Goal: Task Accomplishment & Management: Manage account settings

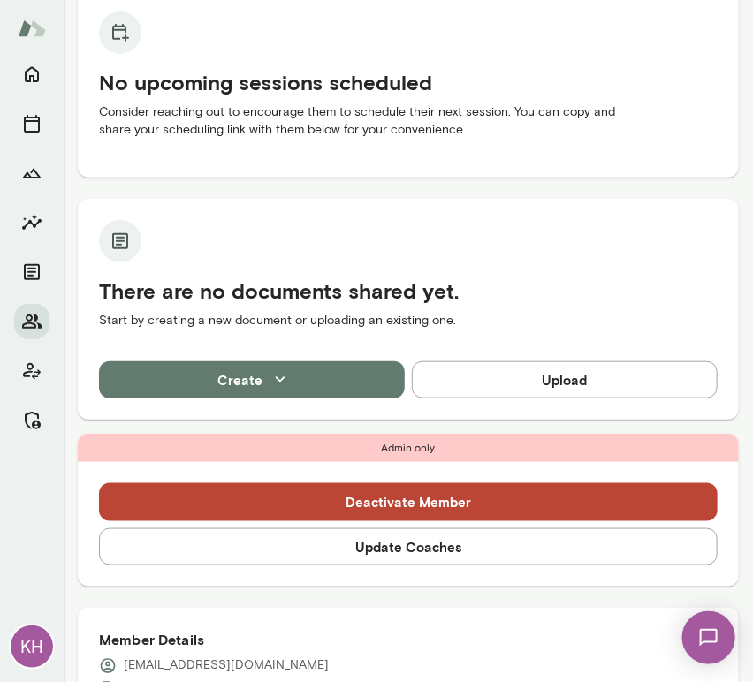
scroll to position [188, 0]
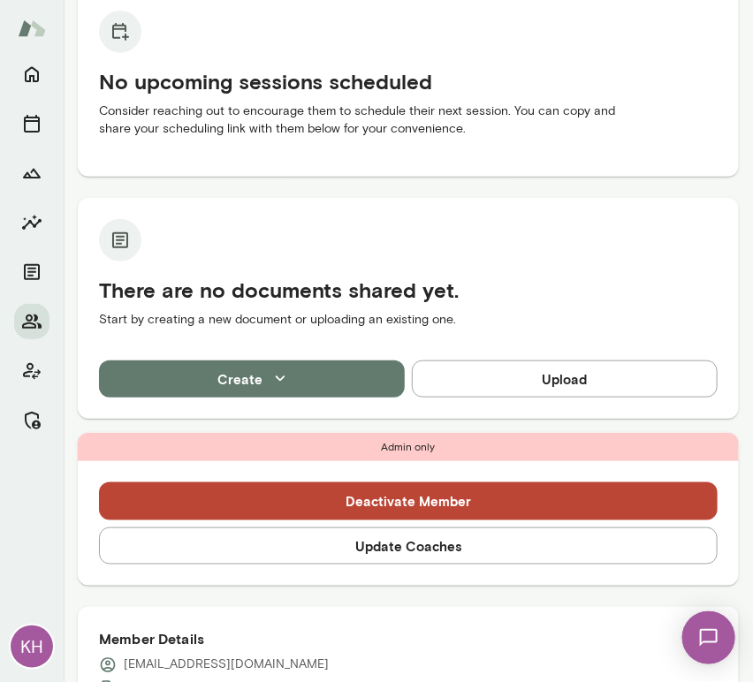
click at [360, 543] on button "Update Coaches" at bounding box center [408, 546] width 619 height 37
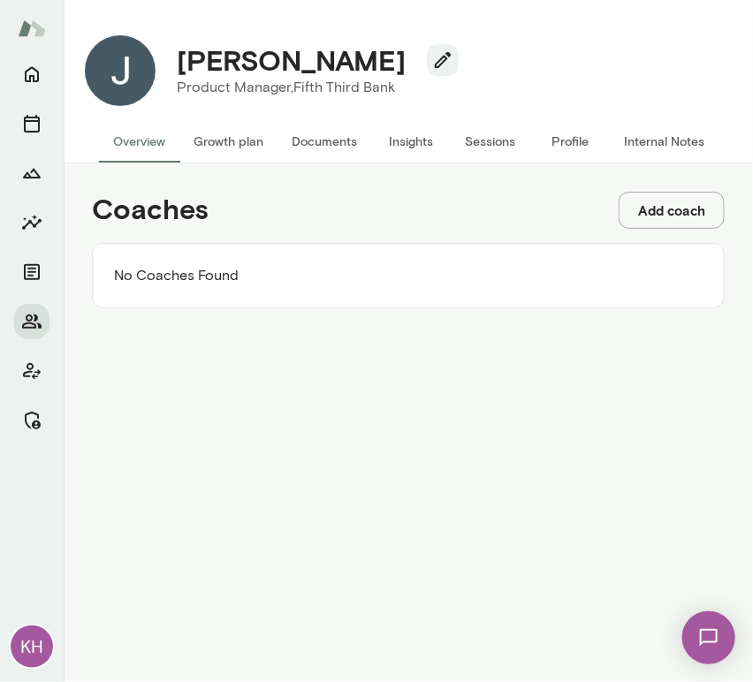
click at [681, 210] on button "Add coach" at bounding box center [672, 210] width 106 height 37
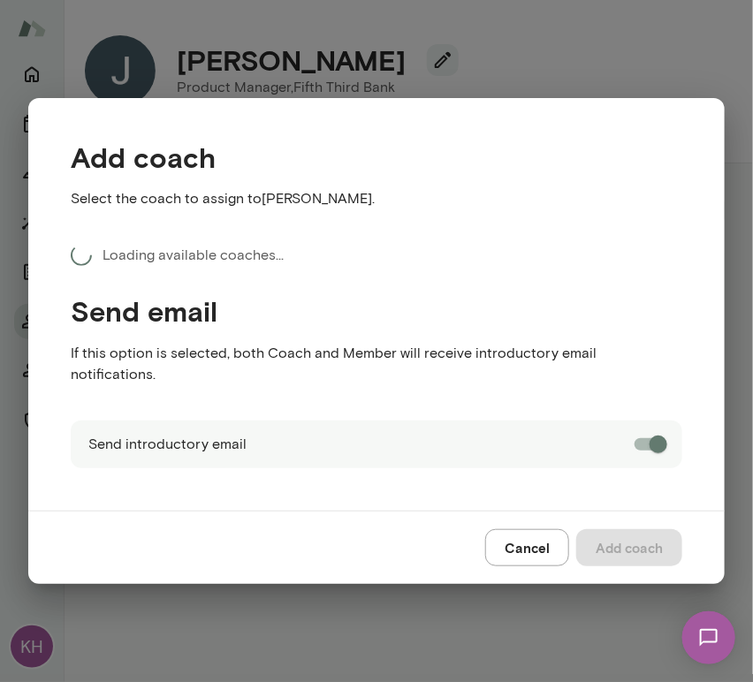
click at [256, 421] on div "Send introductory email" at bounding box center [377, 445] width 612 height 48
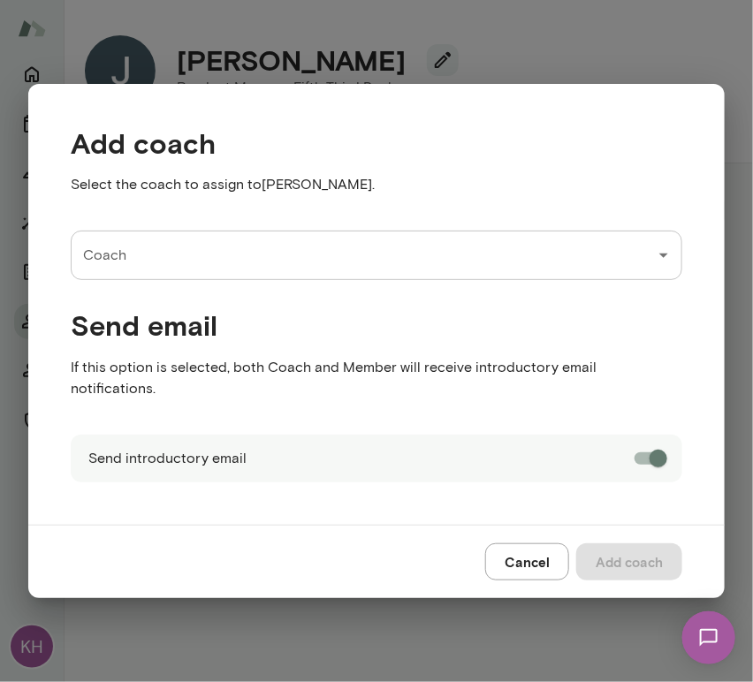
click at [158, 269] on input "Coach" at bounding box center [363, 256] width 569 height 34
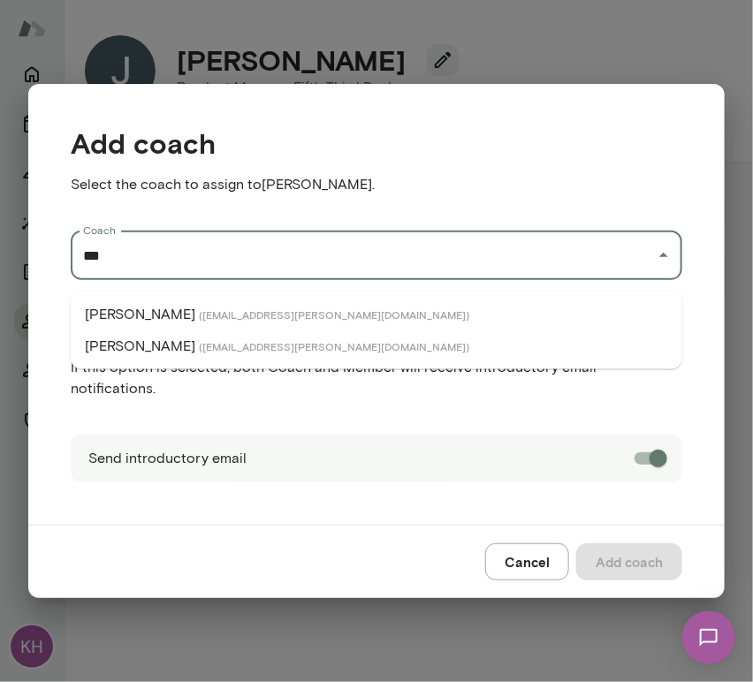
click at [169, 317] on p "Raj Manghani" at bounding box center [140, 314] width 110 height 21
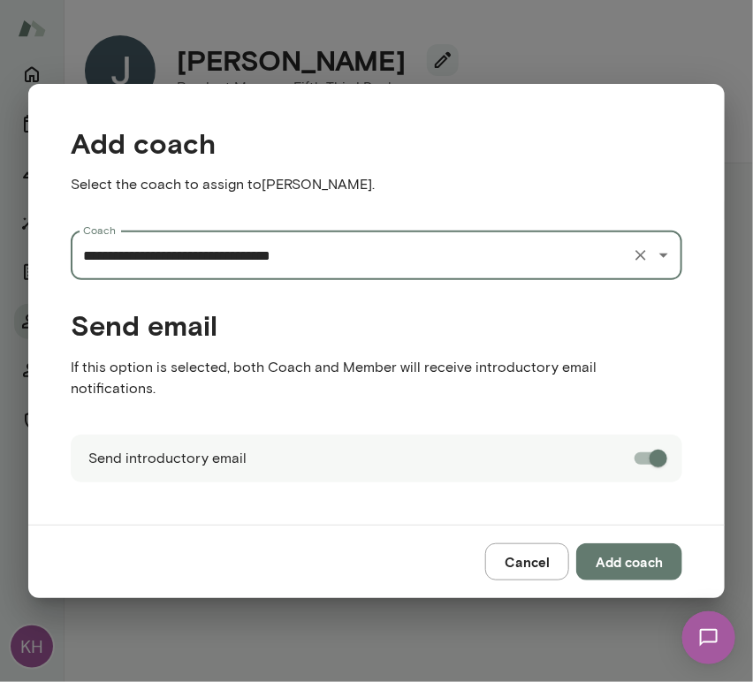
type input "**********"
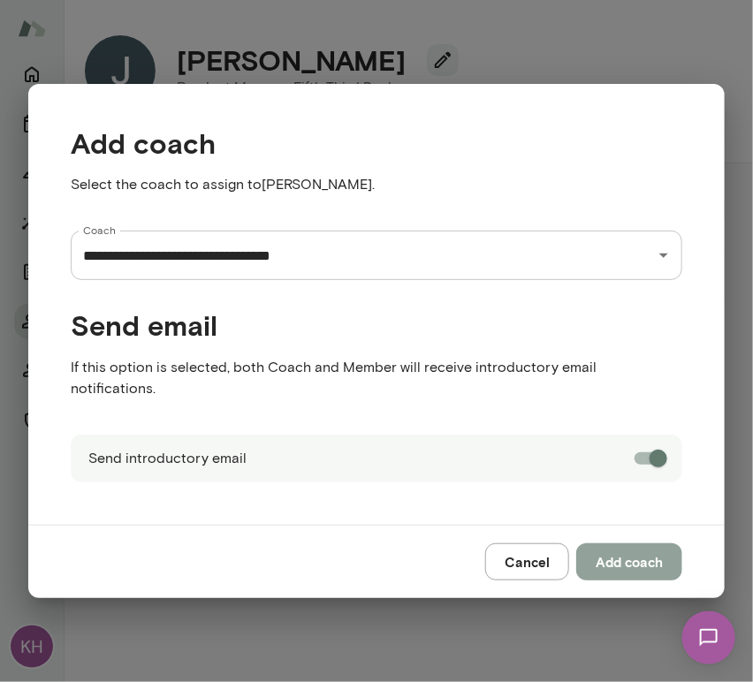
click at [605, 544] on button "Add coach" at bounding box center [629, 562] width 106 height 37
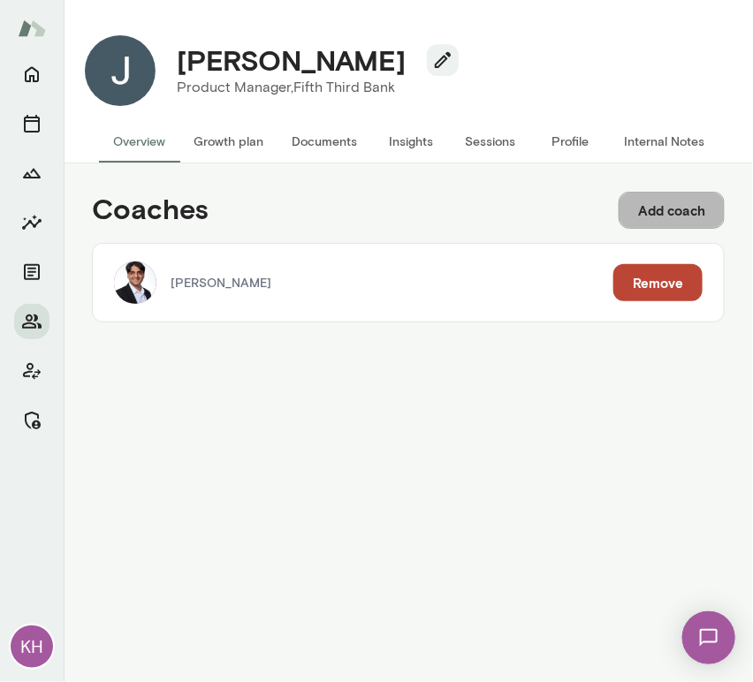
click at [641, 207] on button "Add coach" at bounding box center [672, 210] width 106 height 37
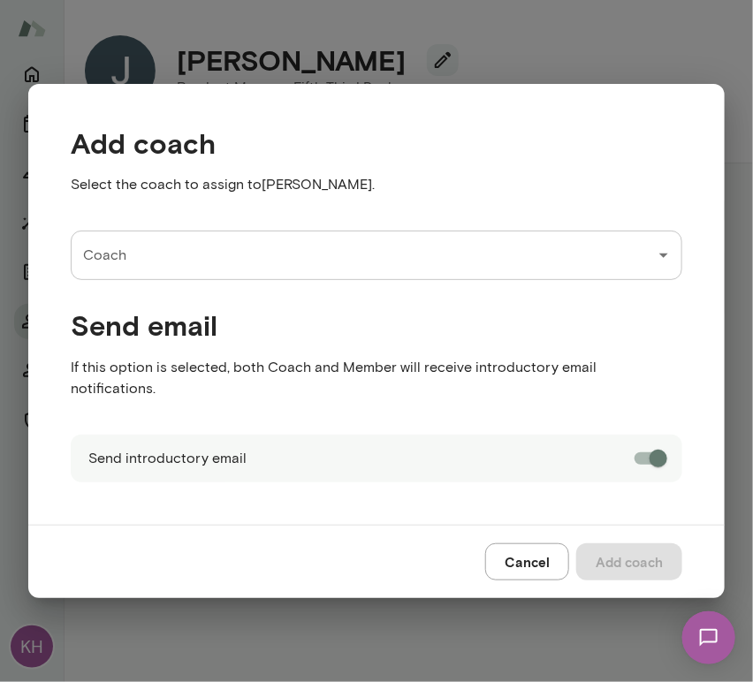
click at [254, 272] on input "Coach" at bounding box center [363, 256] width 569 height 34
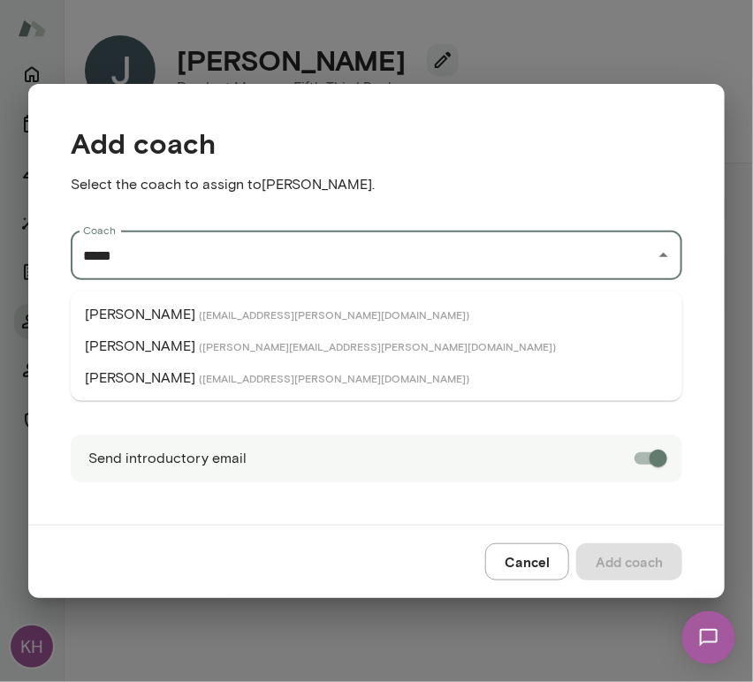
click at [199, 374] on span "( davidsferlazza@mento.co )" at bounding box center [334, 378] width 270 height 14
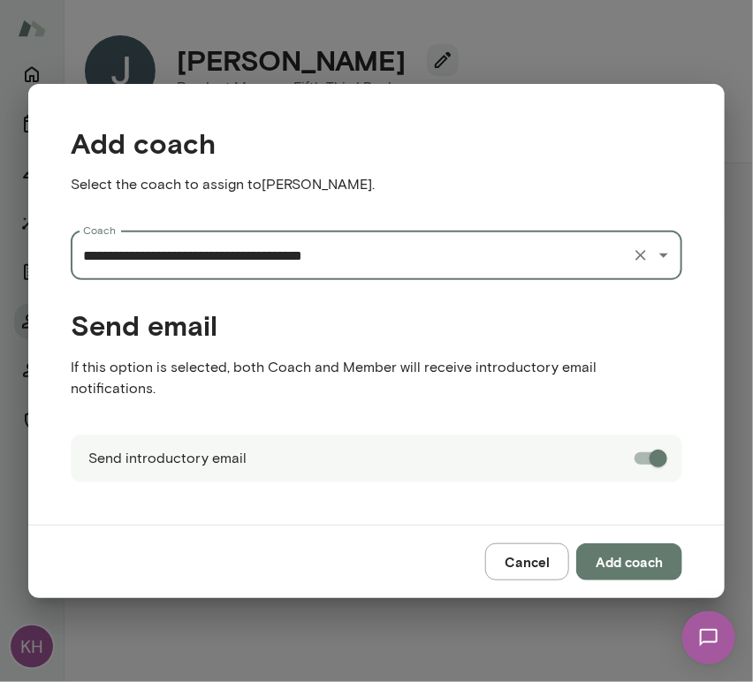
type input "**********"
click at [638, 547] on button "Add coach" at bounding box center [629, 562] width 106 height 37
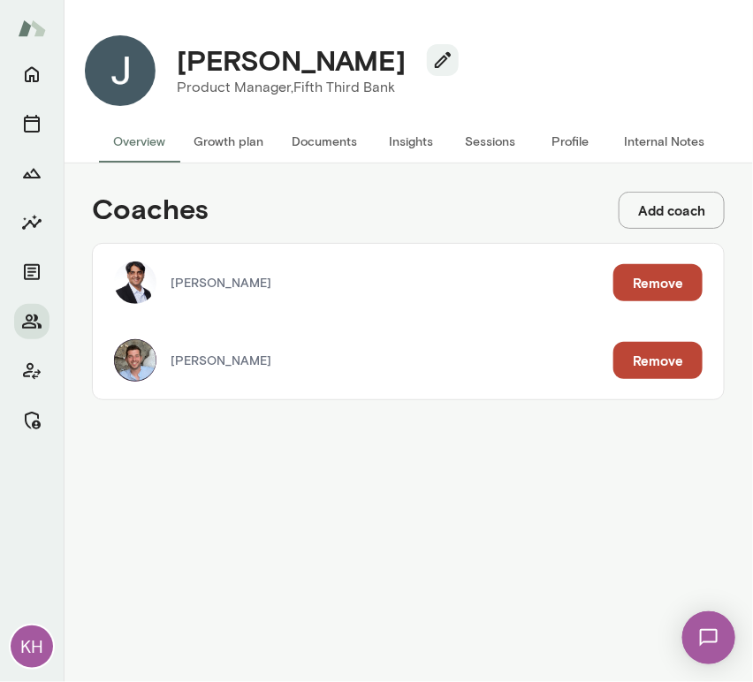
click at [635, 139] on button "Internal Notes" at bounding box center [664, 141] width 109 height 42
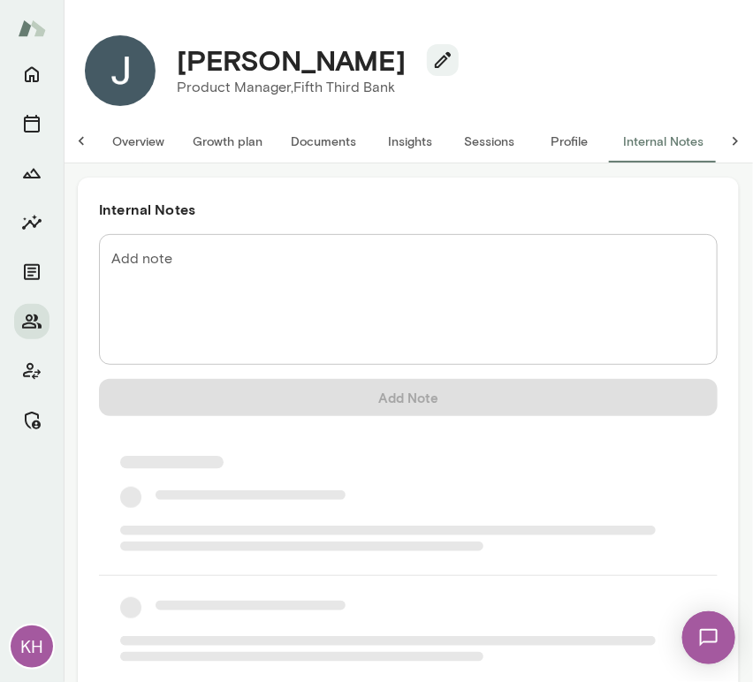
scroll to position [0, 14]
click at [194, 267] on textarea "Add note" at bounding box center [408, 300] width 594 height 102
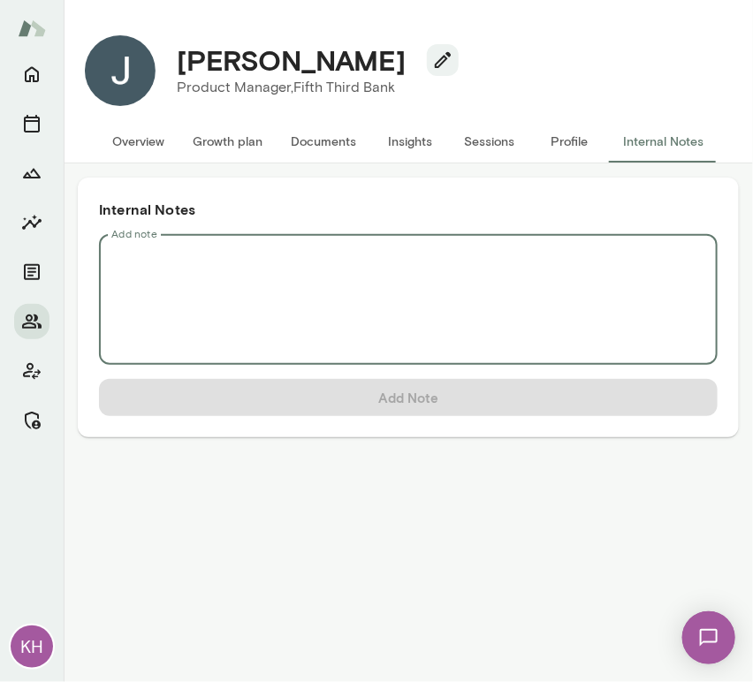
scroll to position [0, 0]
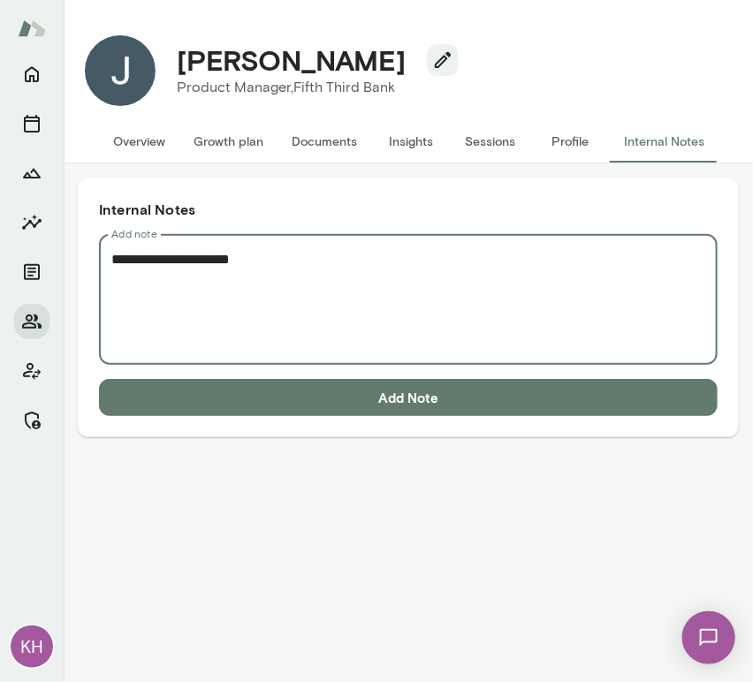
paste textarea "**********"
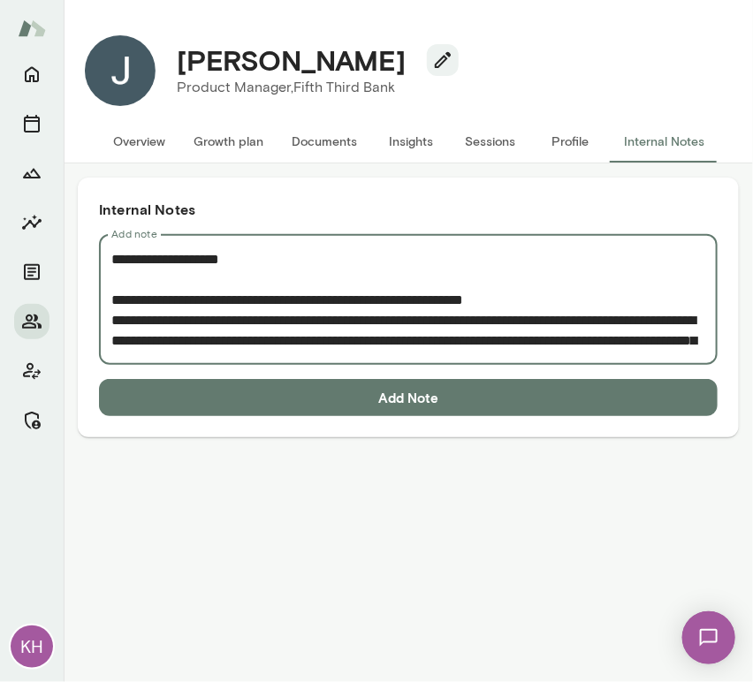
scroll to position [31, 0]
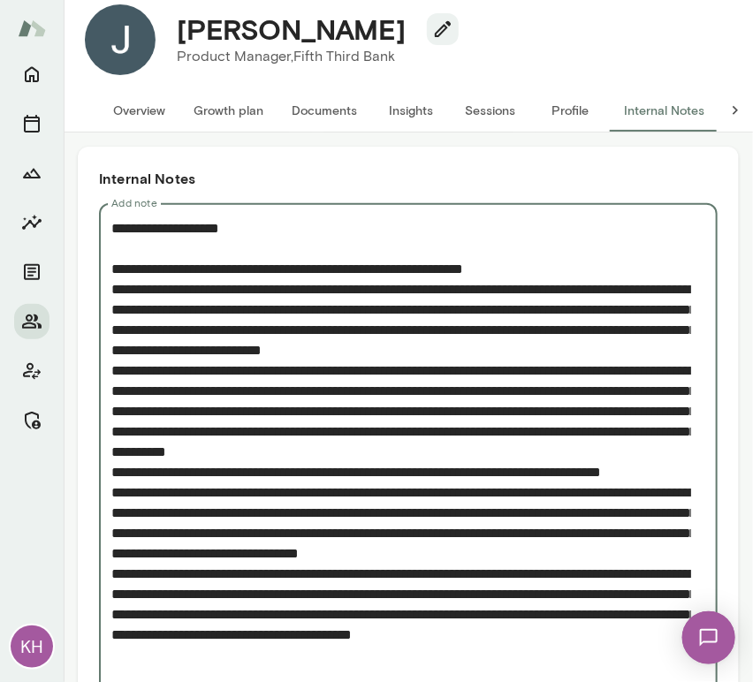
type textarea "**********"
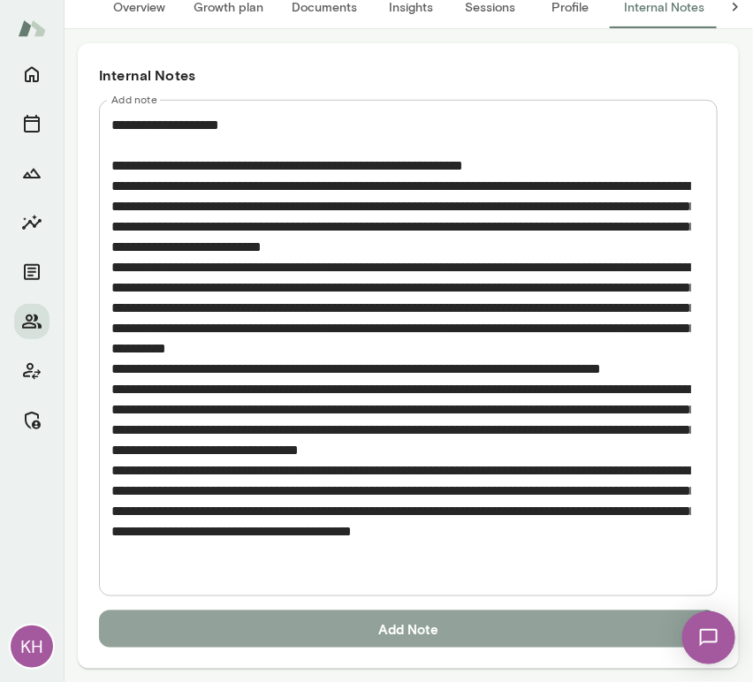
click at [275, 618] on button "Add Note" at bounding box center [408, 629] width 619 height 37
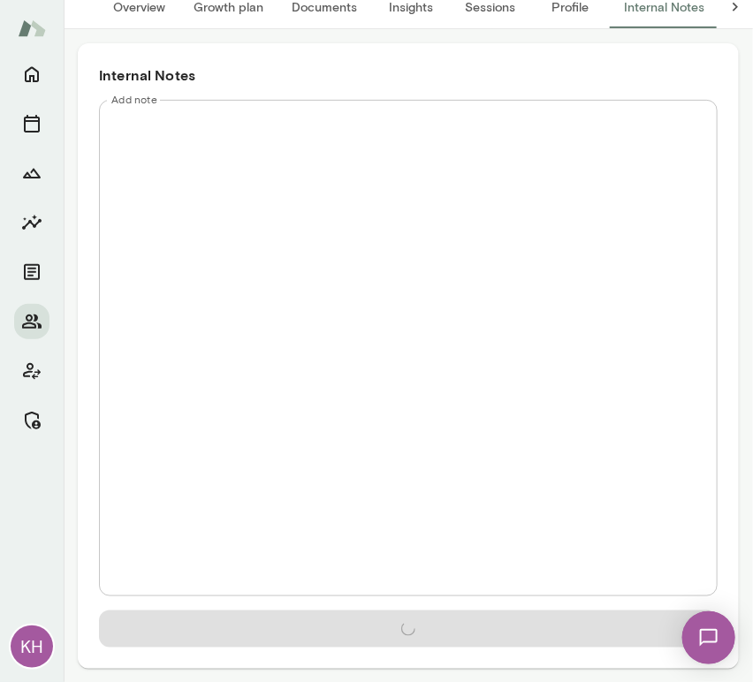
scroll to position [0, 0]
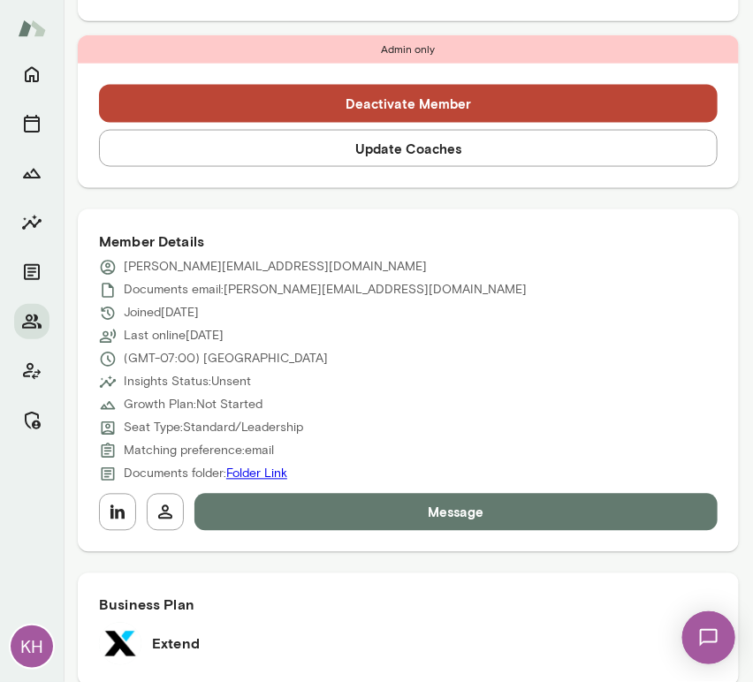
scroll to position [588, 0]
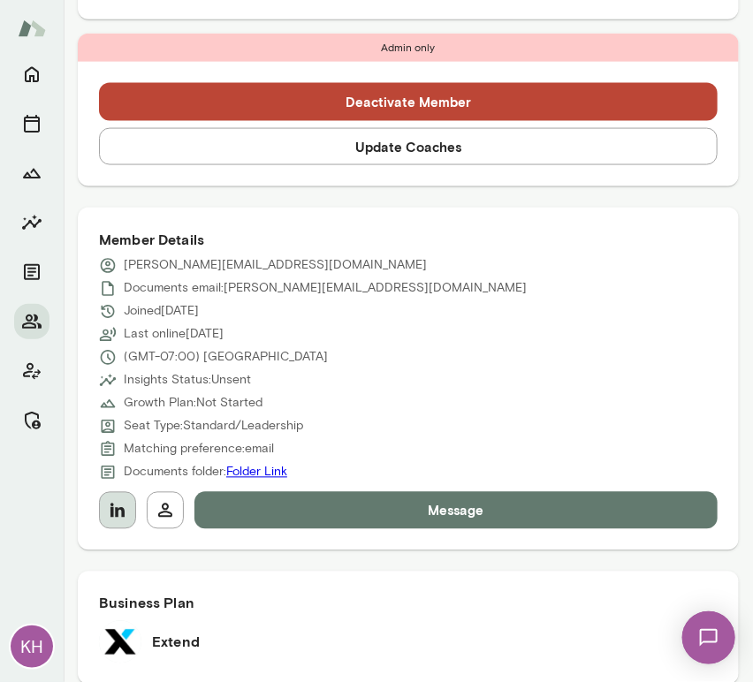
click at [113, 500] on icon "button" at bounding box center [117, 510] width 21 height 21
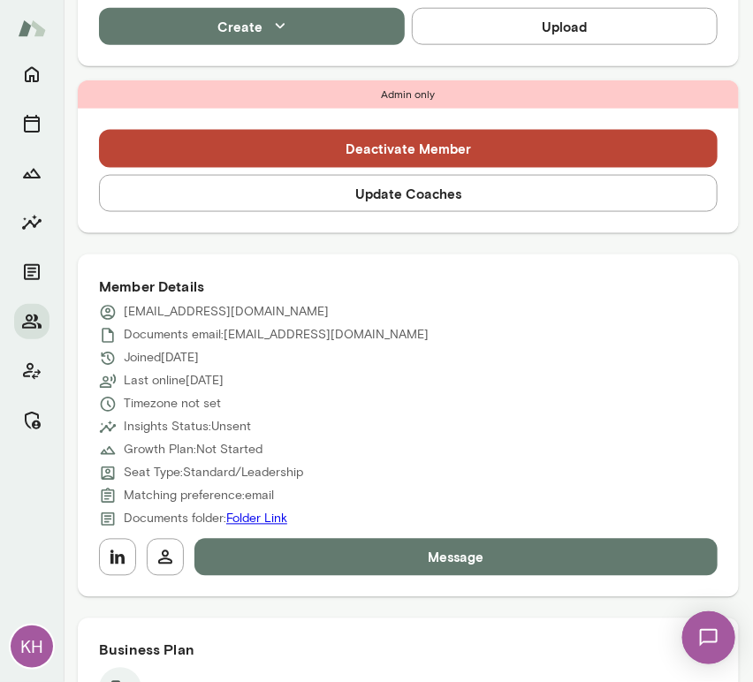
scroll to position [548, 0]
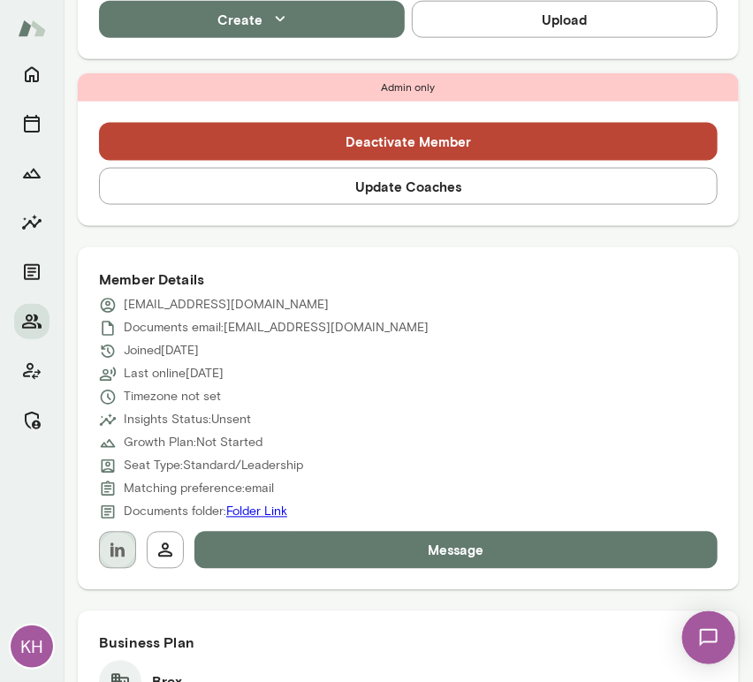
click at [112, 540] on icon "button" at bounding box center [117, 550] width 21 height 21
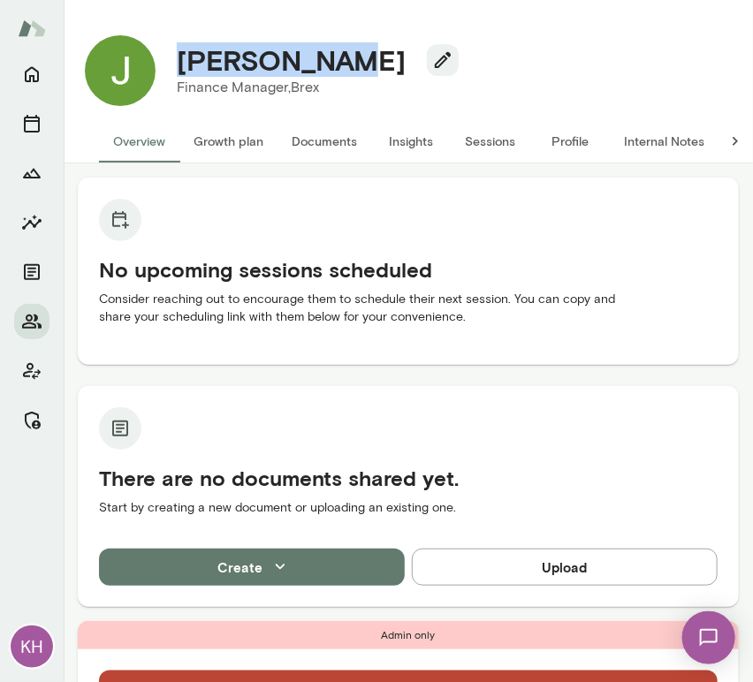
drag, startPoint x: 348, startPoint y: 69, endPoint x: 164, endPoint y: 66, distance: 183.9
click at [164, 66] on div "Jack Hughes" at bounding box center [311, 60] width 296 height 34
copy h4 "Jack Hughes"
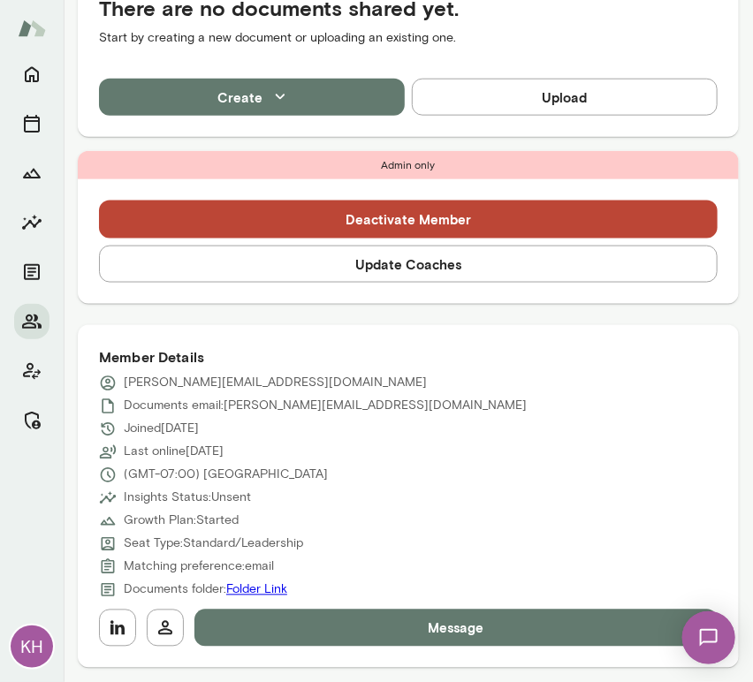
scroll to position [474, 0]
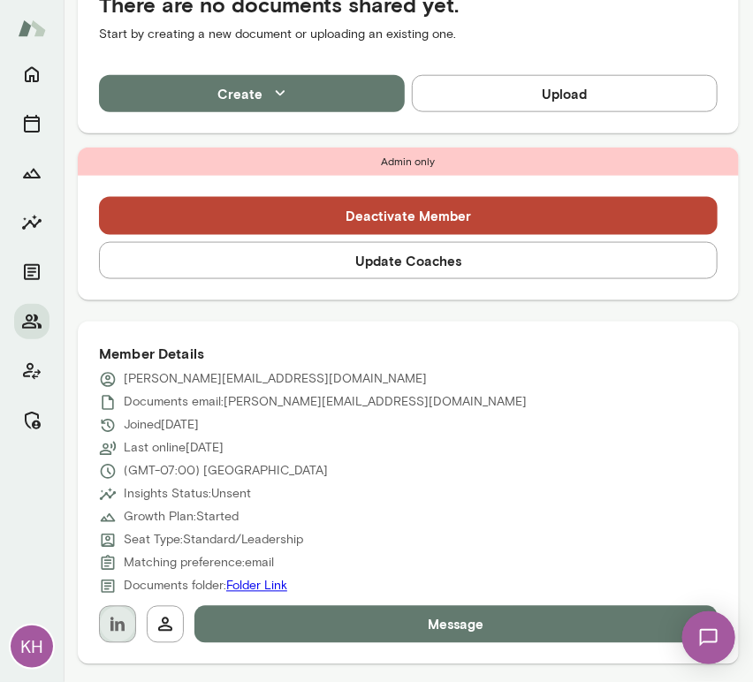
click at [118, 623] on icon "button" at bounding box center [117, 625] width 14 height 14
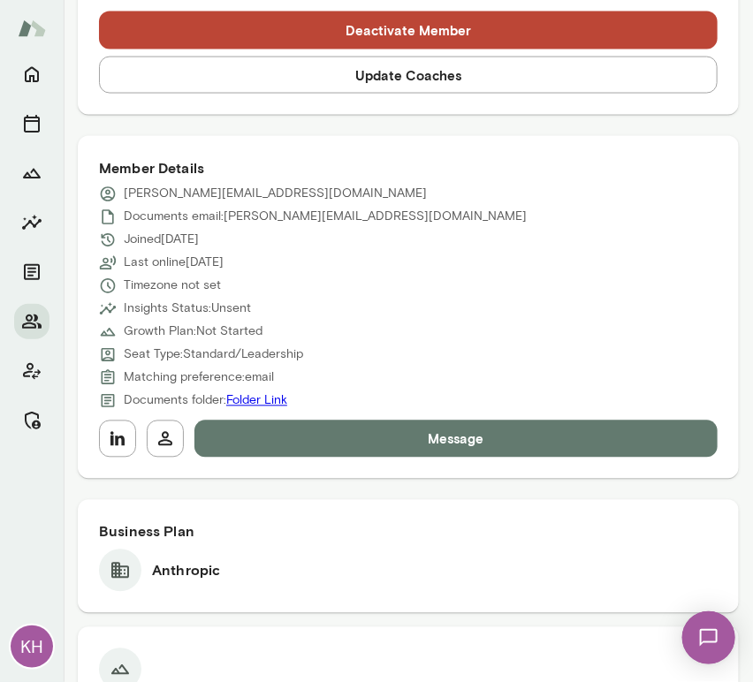
scroll to position [662, 0]
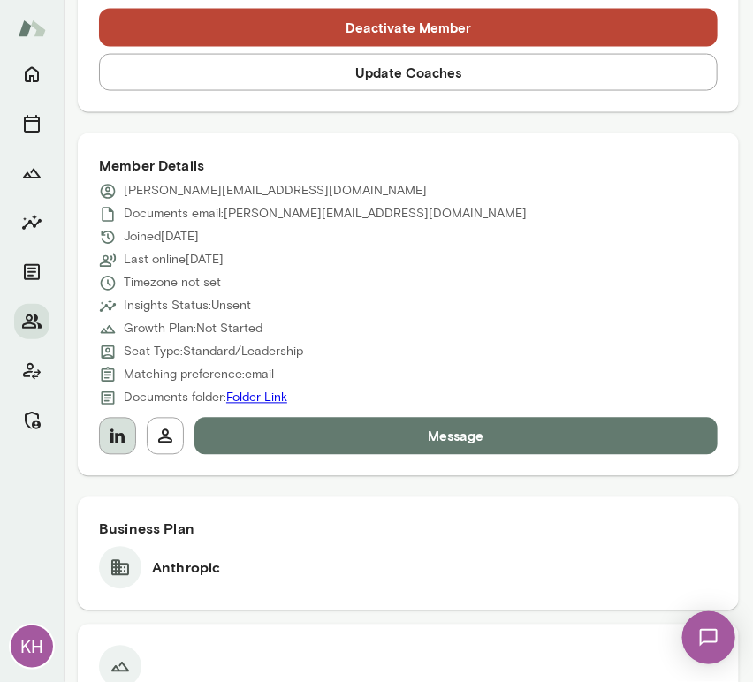
click at [132, 438] on button "button" at bounding box center [117, 436] width 37 height 37
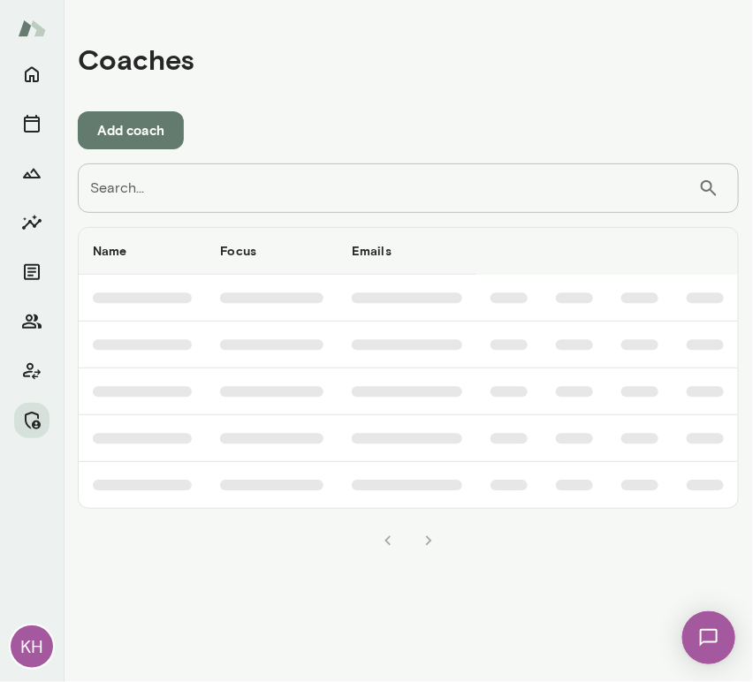
click at [110, 199] on input "Search..." at bounding box center [388, 188] width 620 height 49
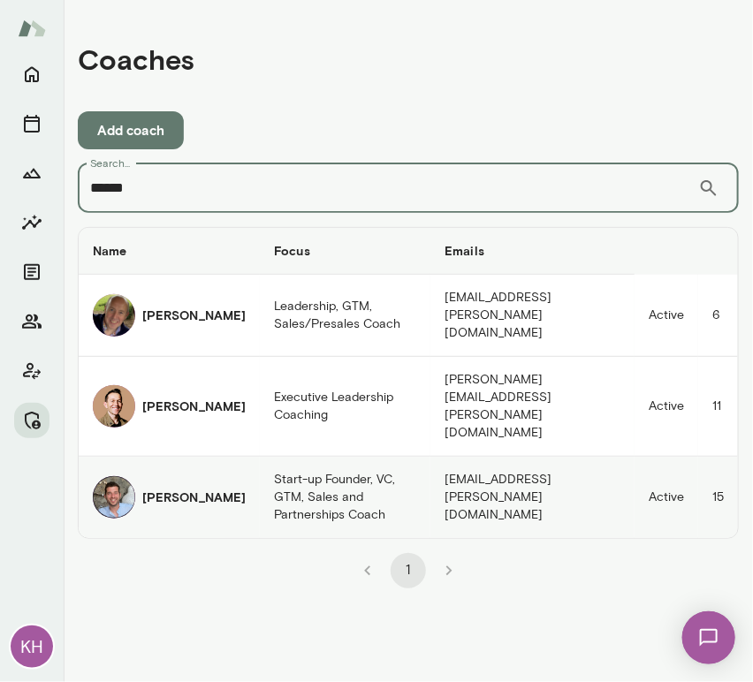
type input "*****"
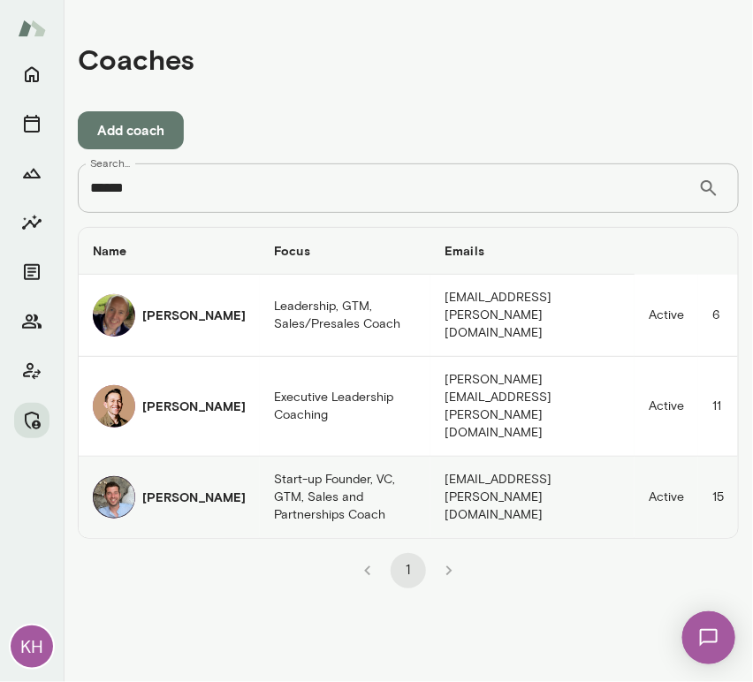
click at [137, 476] on div "[PERSON_NAME]" at bounding box center [169, 497] width 153 height 42
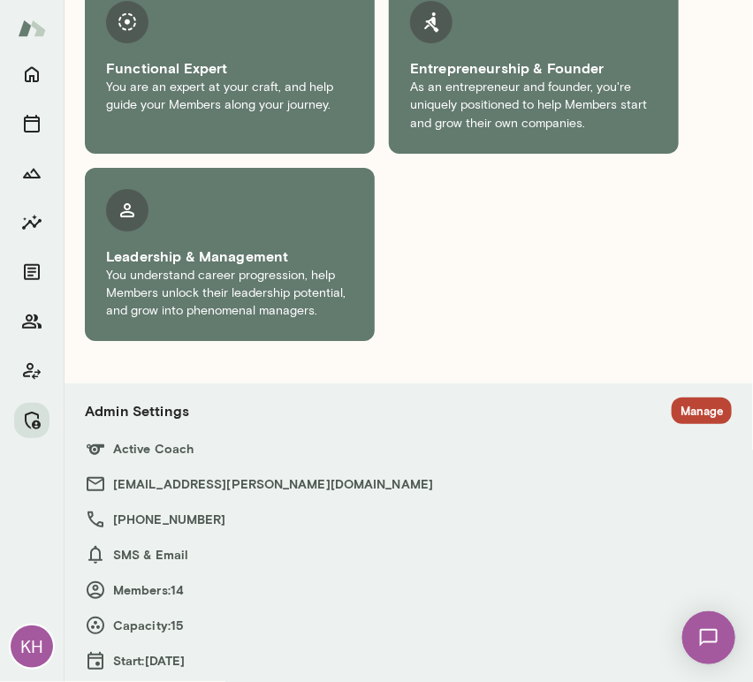
scroll to position [1527, 0]
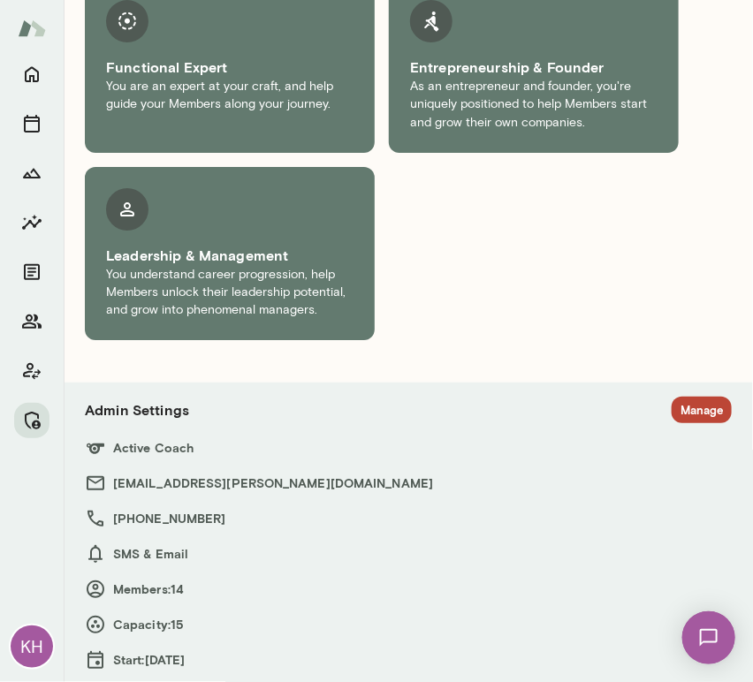
click at [687, 397] on button "Manage" at bounding box center [702, 410] width 60 height 27
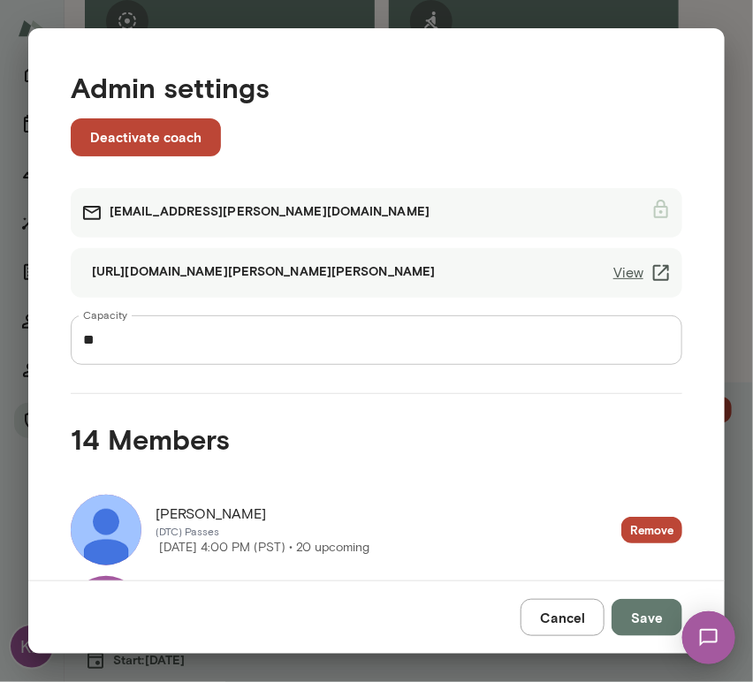
scroll to position [389, 0]
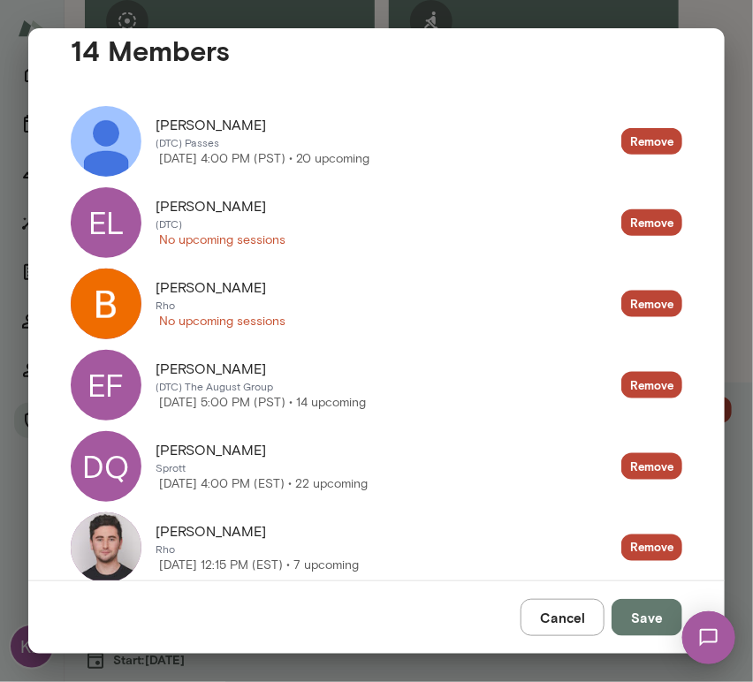
click at [102, 224] on div "EL" at bounding box center [106, 222] width 71 height 71
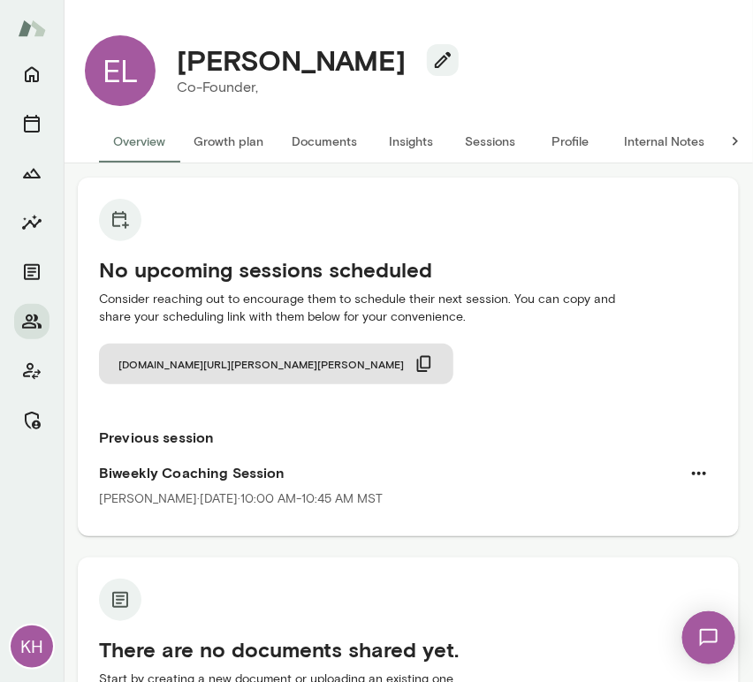
click at [650, 141] on button "Internal Notes" at bounding box center [664, 141] width 109 height 42
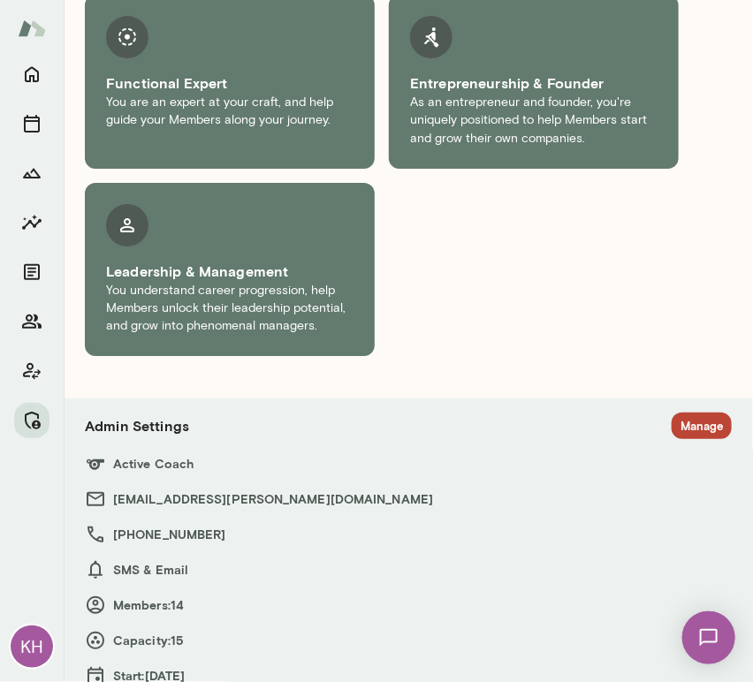
scroll to position [1568, 0]
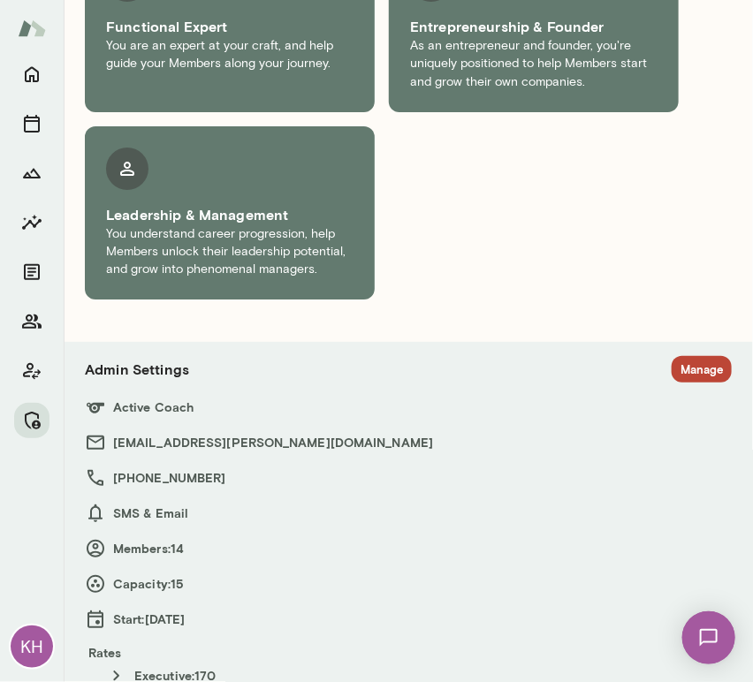
click at [681, 378] on section "Admin Settings Manage Active Coach davidsferlazza@mento.co +1 (516) 567-2603 SM…" at bounding box center [408, 534] width 647 height 356
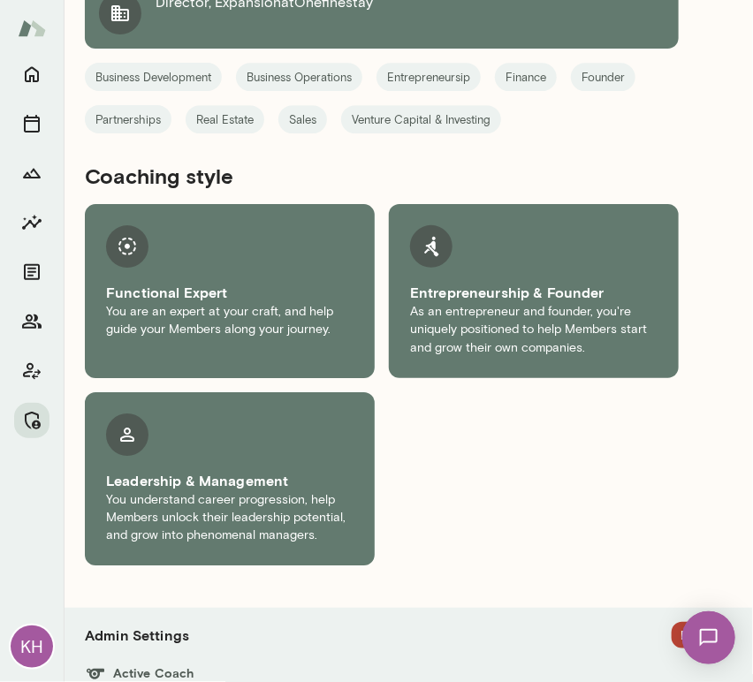
scroll to position [1568, 0]
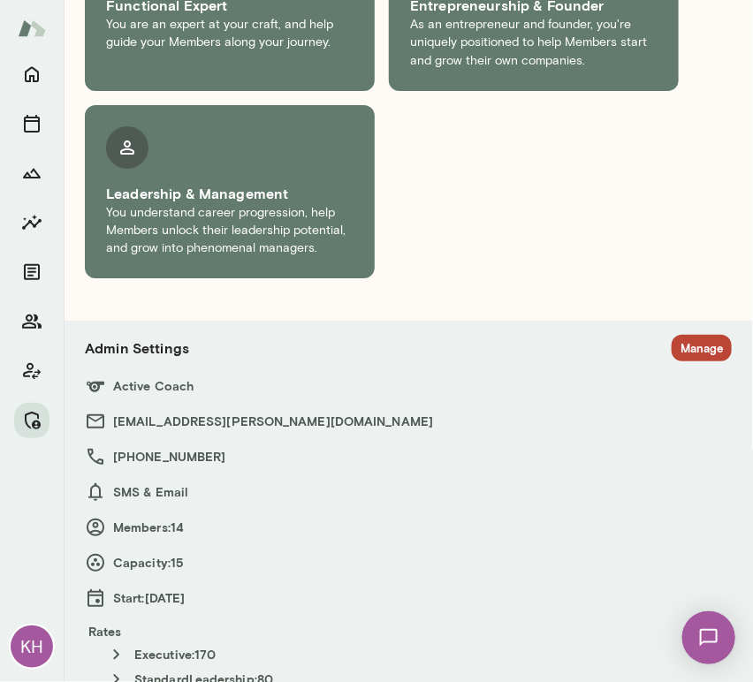
click at [678, 342] on section "Admin Settings Manage Active Coach [EMAIL_ADDRESS][PERSON_NAME][DOMAIN_NAME] [P…" at bounding box center [408, 513] width 647 height 356
click at [679, 335] on button "Manage" at bounding box center [702, 348] width 60 height 27
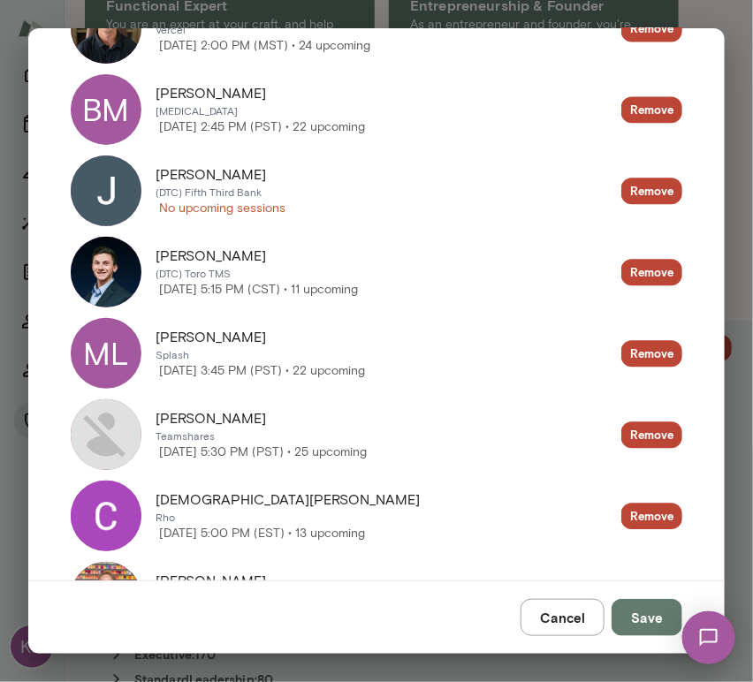
scroll to position [1004, 0]
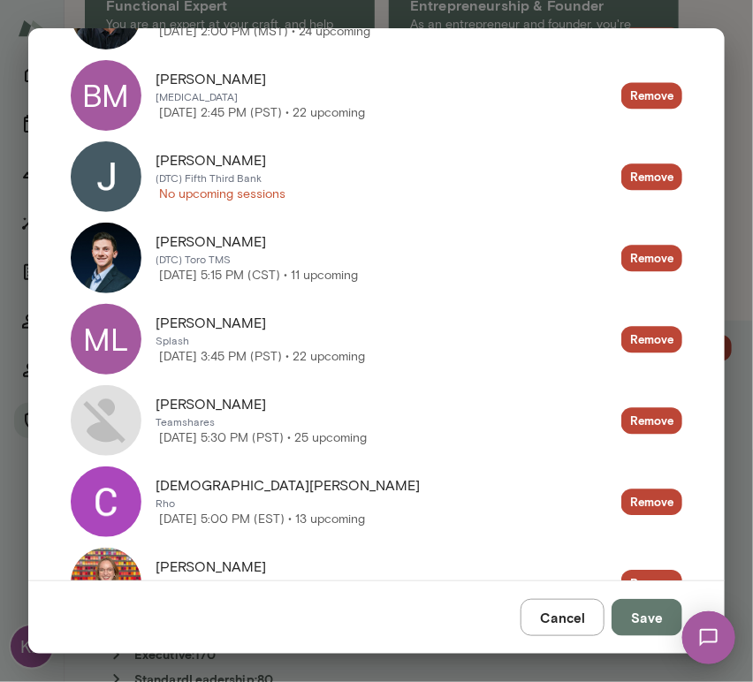
click at [115, 407] on img at bounding box center [106, 420] width 71 height 71
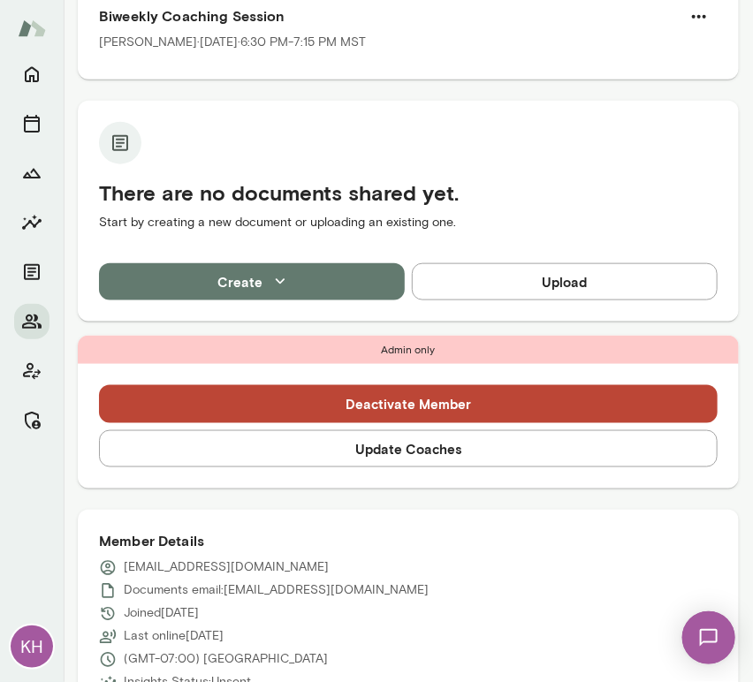
scroll to position [377, 0]
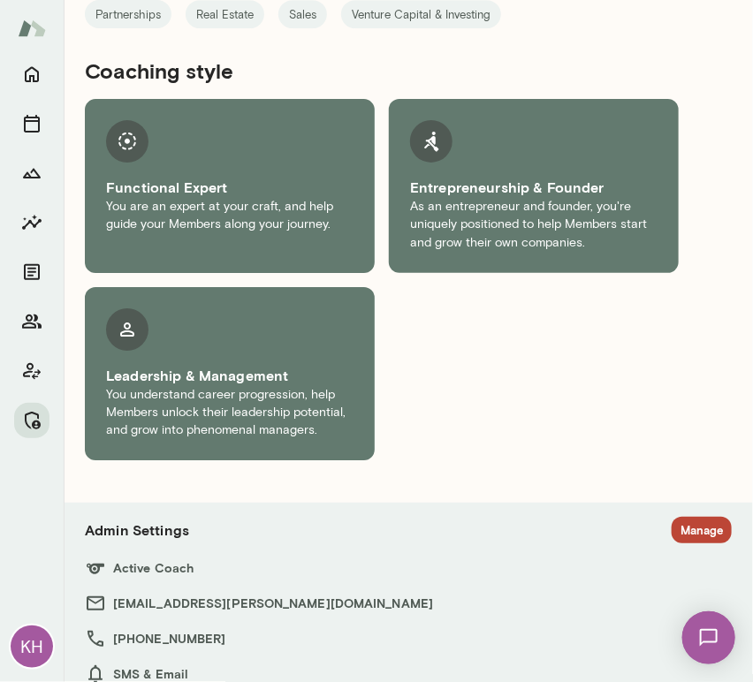
scroll to position [1560, 0]
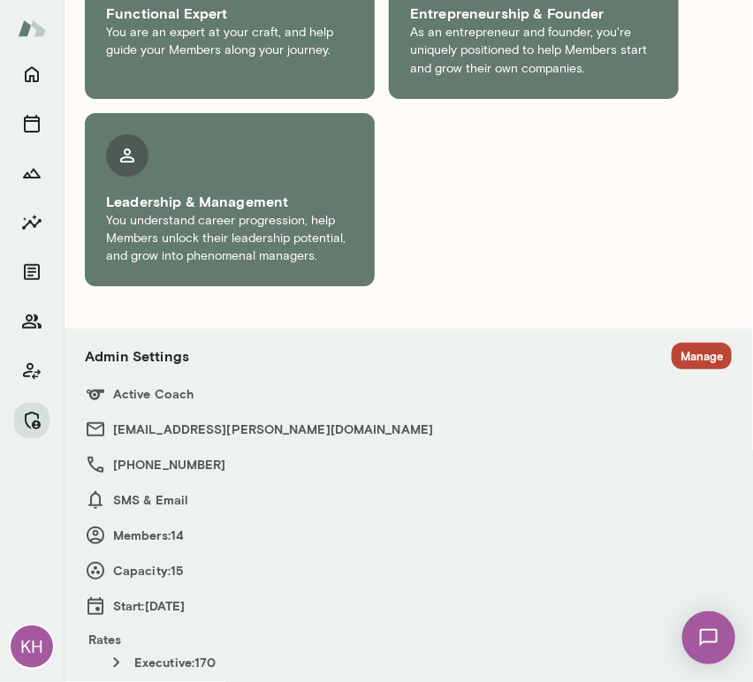
click at [679, 343] on button "Manage" at bounding box center [702, 356] width 60 height 27
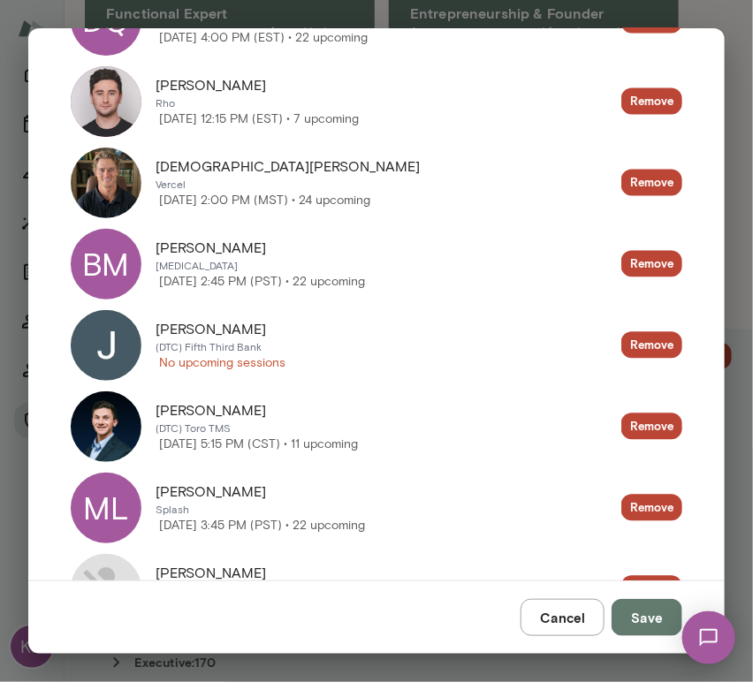
scroll to position [834, 0]
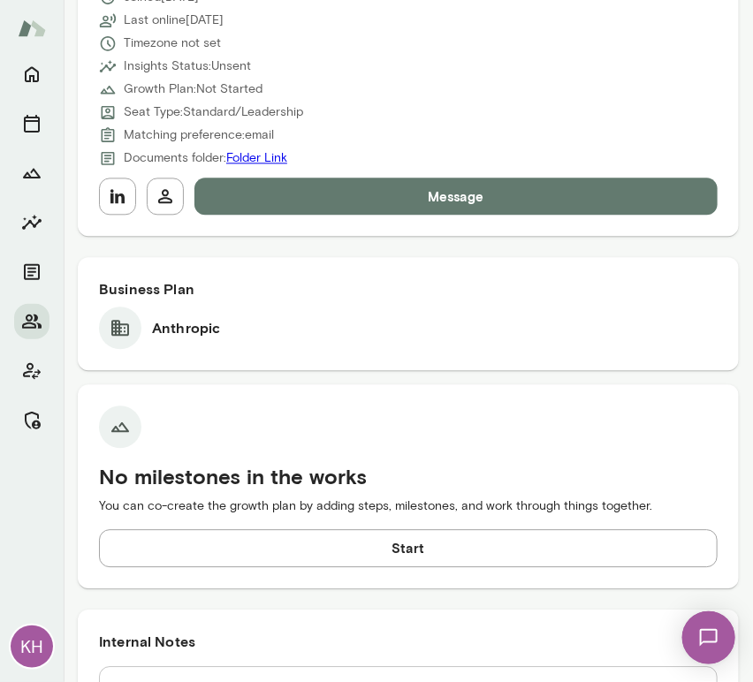
scroll to position [909, 0]
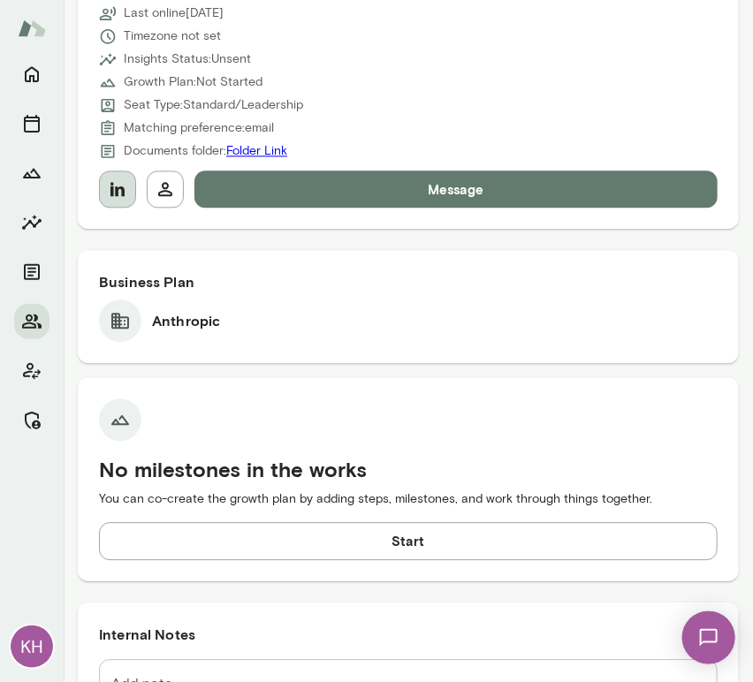
click at [121, 196] on icon "button" at bounding box center [117, 189] width 21 height 21
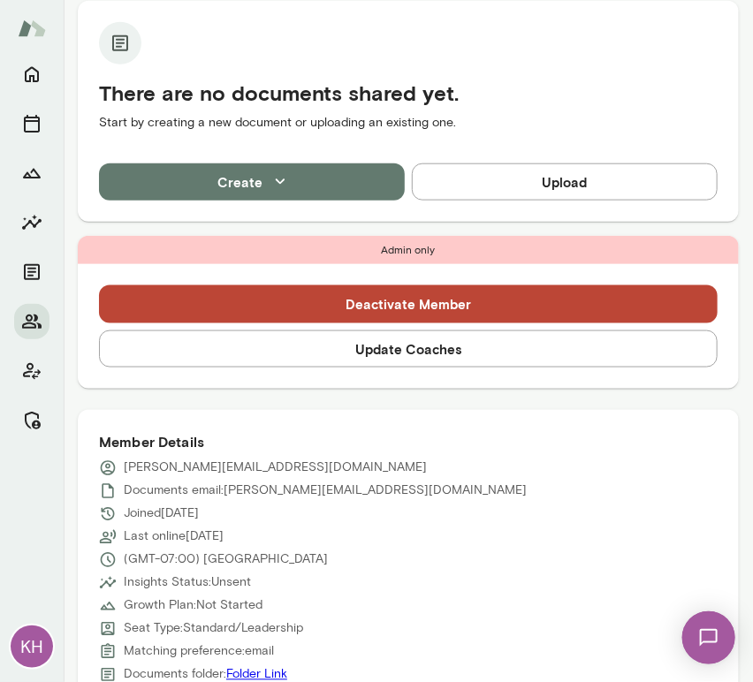
scroll to position [676, 0]
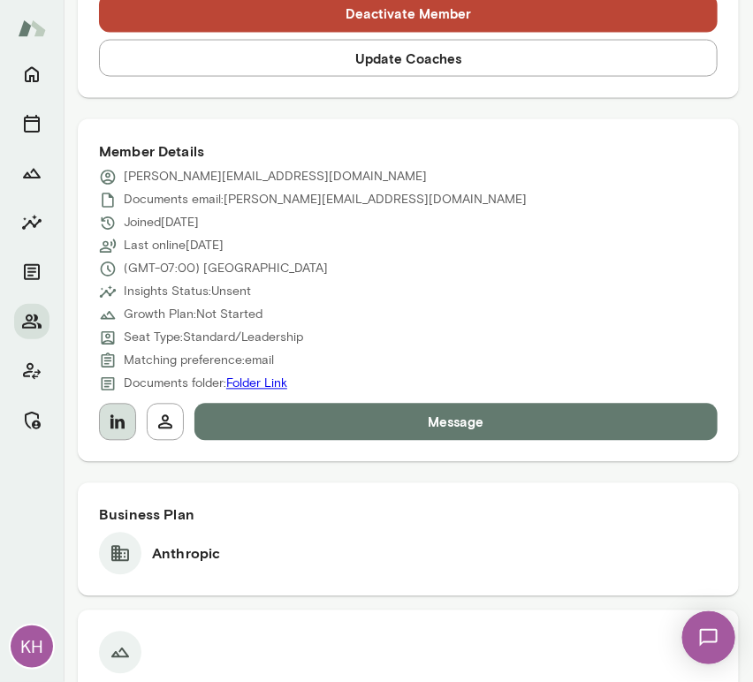
click at [113, 426] on icon "button" at bounding box center [117, 422] width 14 height 14
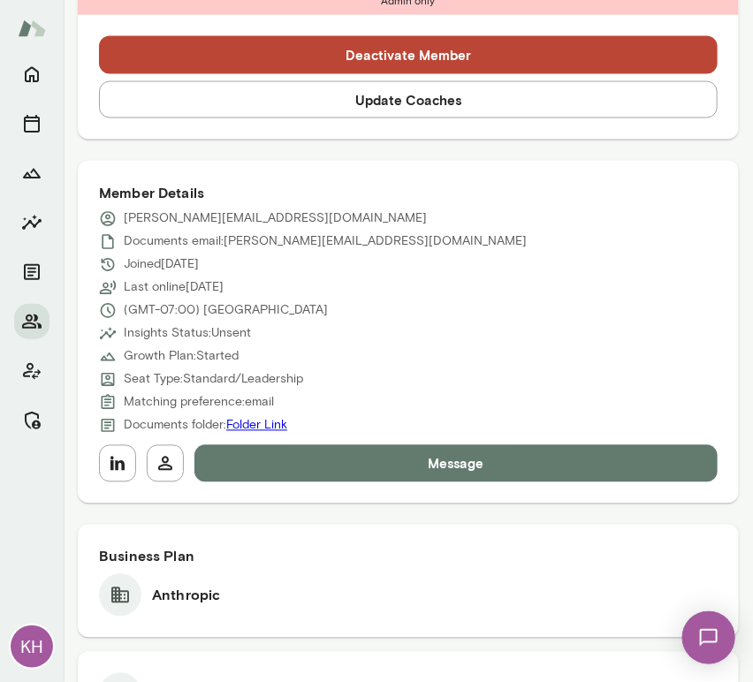
scroll to position [635, 0]
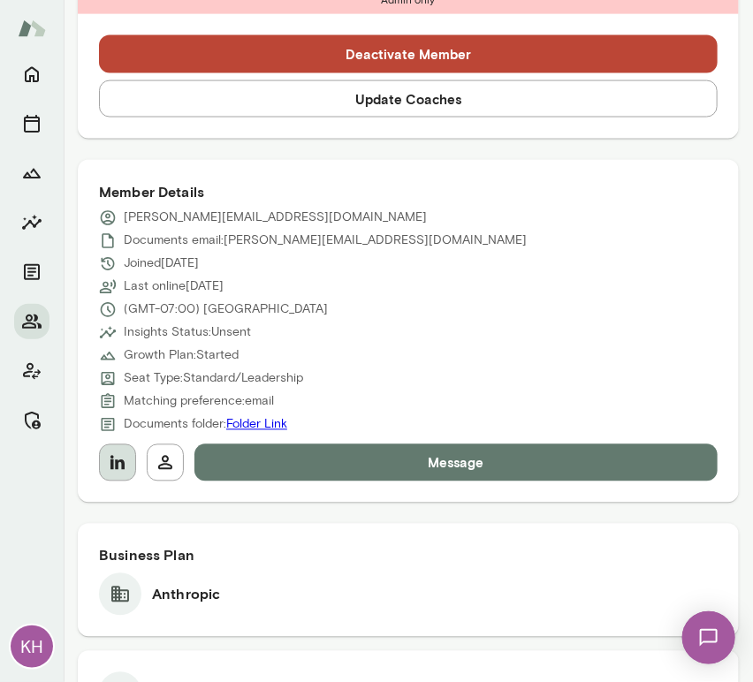
click at [122, 457] on icon "button" at bounding box center [117, 463] width 21 height 21
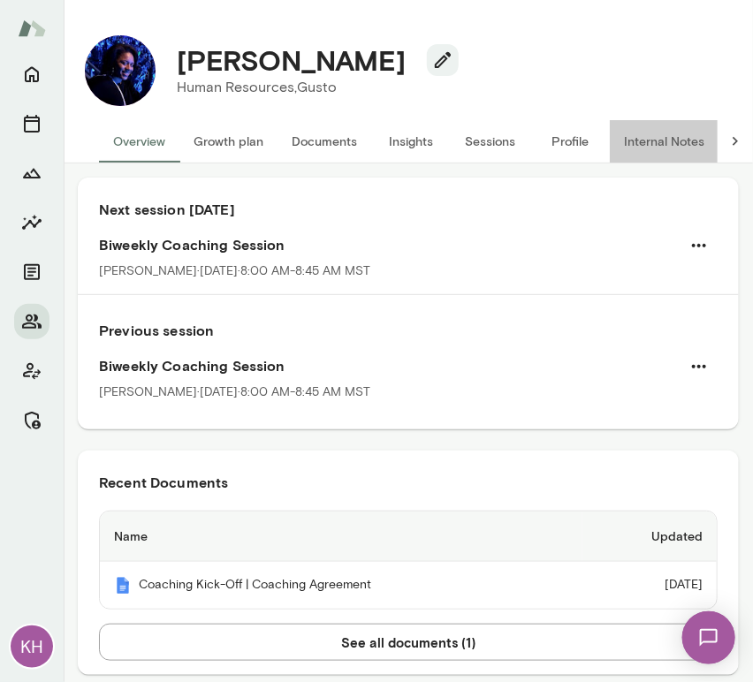
click at [644, 146] on button "Internal Notes" at bounding box center [664, 141] width 109 height 42
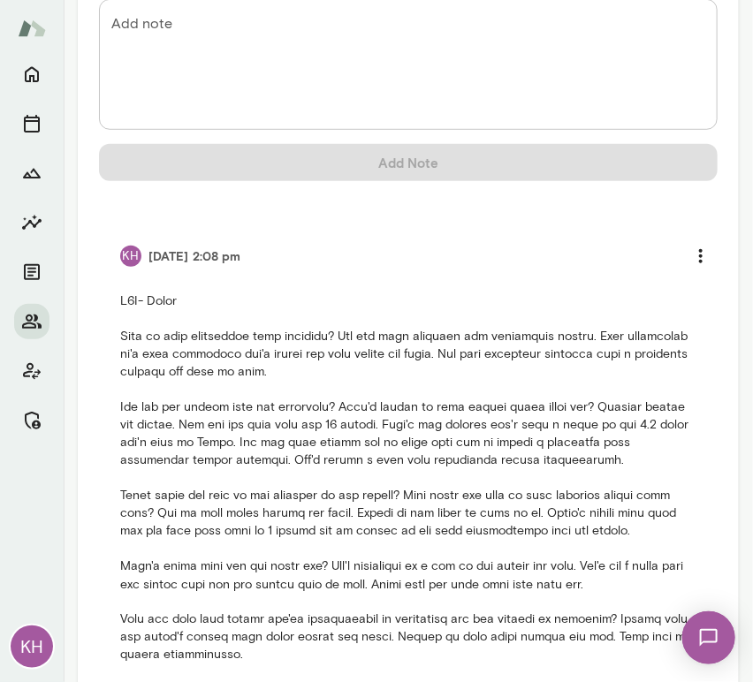
scroll to position [287, 0]
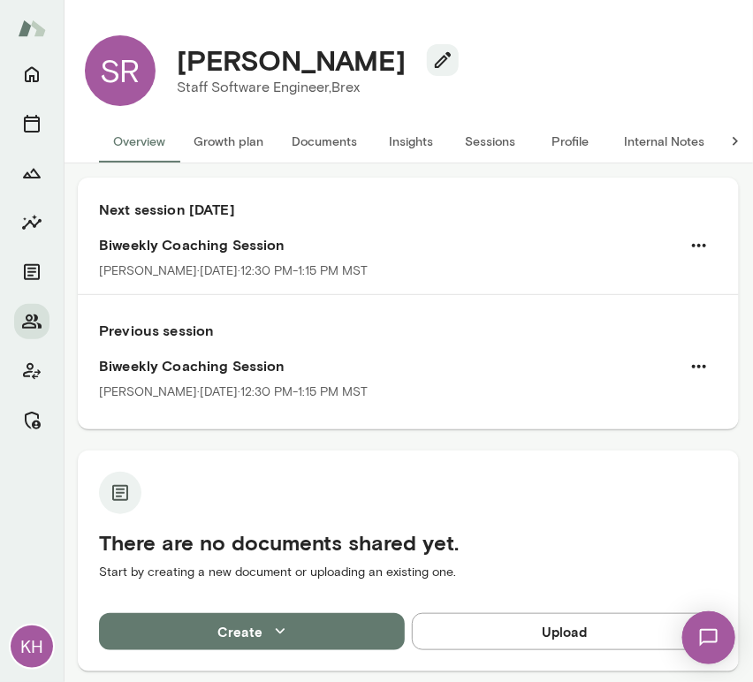
click at [479, 140] on button "Sessions" at bounding box center [491, 141] width 80 height 42
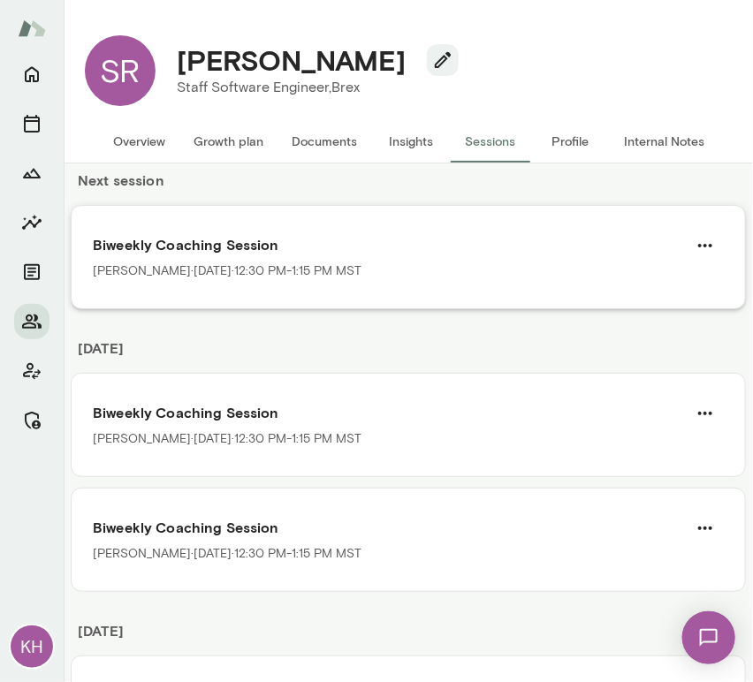
scroll to position [94, 0]
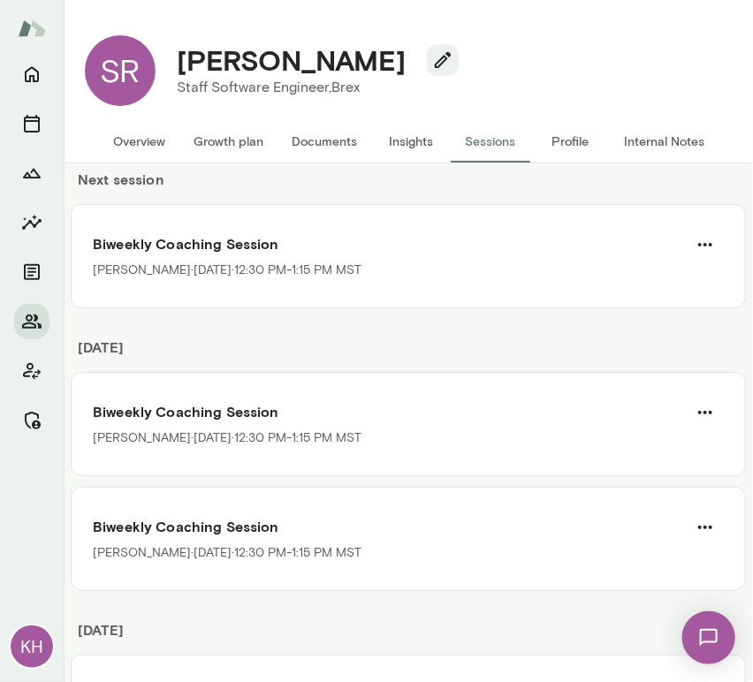
click at [133, 152] on button "Overview" at bounding box center [139, 141] width 80 height 42
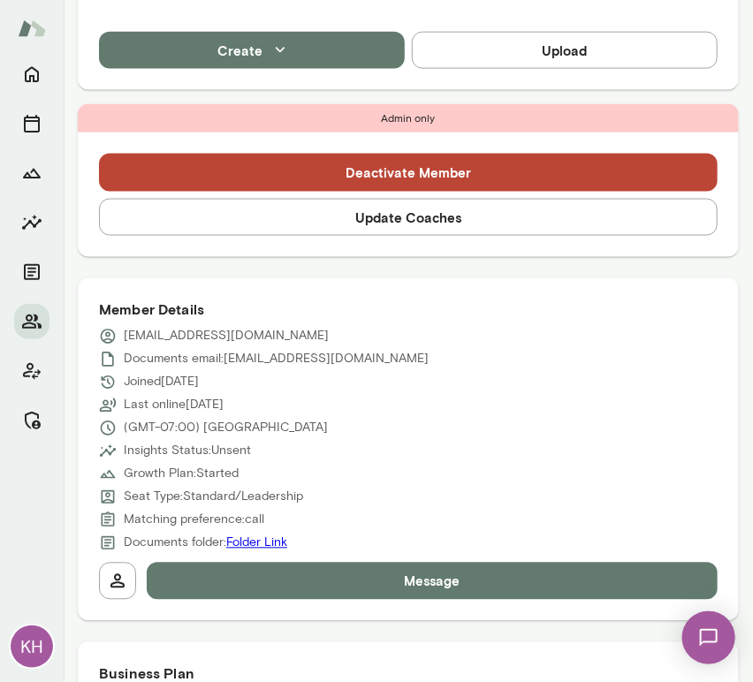
scroll to position [581, 0]
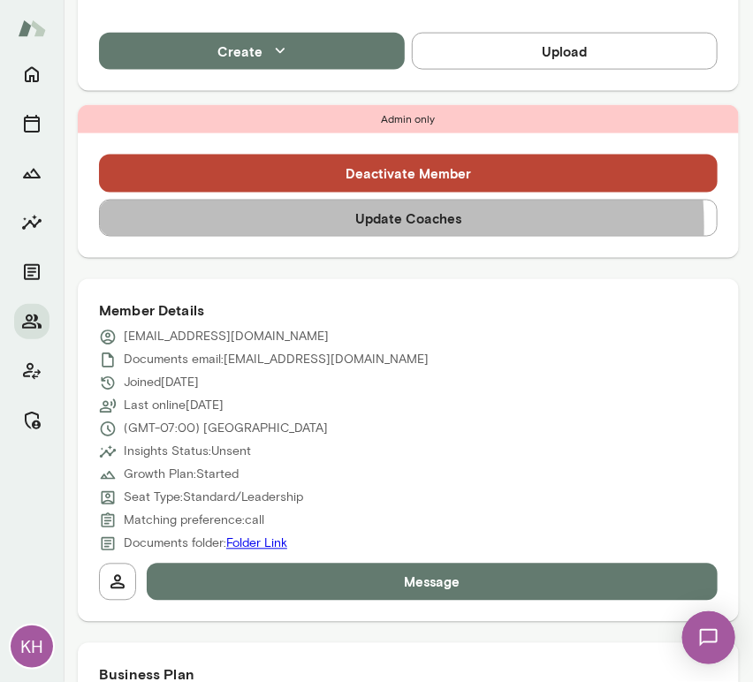
click at [353, 225] on button "Update Coaches" at bounding box center [408, 218] width 619 height 37
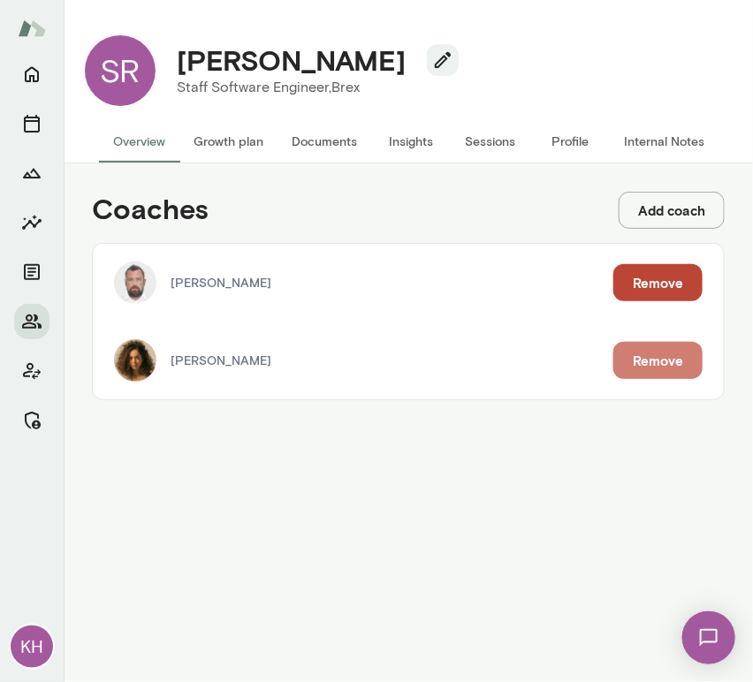
click at [672, 368] on button "Remove" at bounding box center [657, 360] width 89 height 37
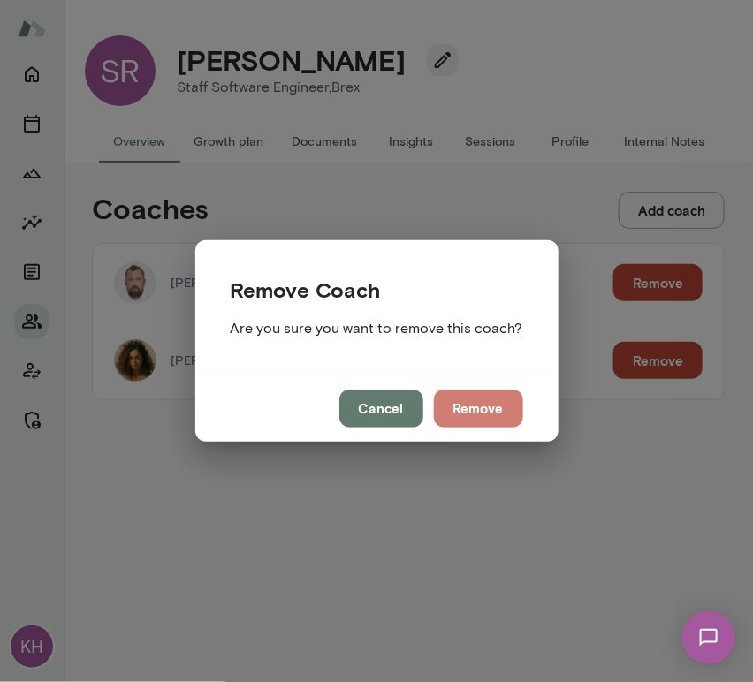
click at [488, 402] on button "Remove" at bounding box center [478, 408] width 89 height 37
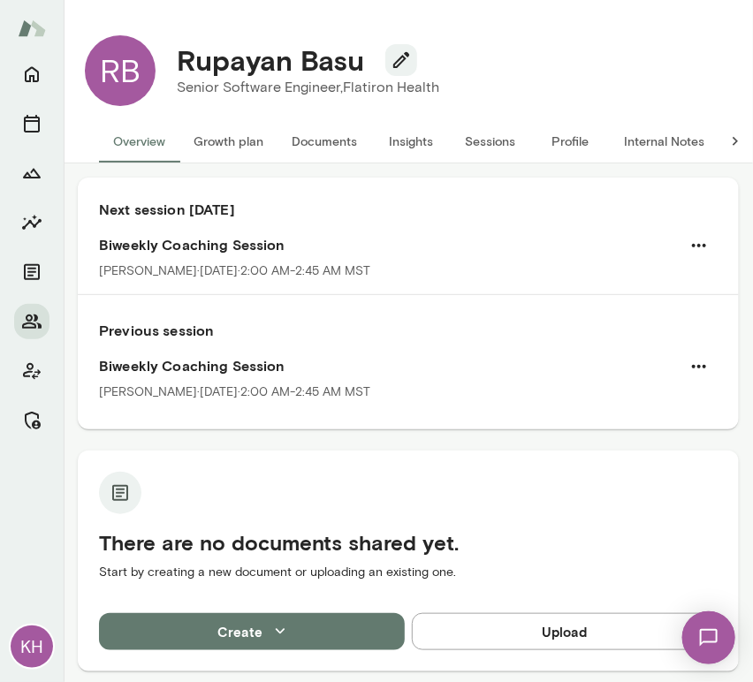
click at [474, 144] on button "Sessions" at bounding box center [491, 141] width 80 height 42
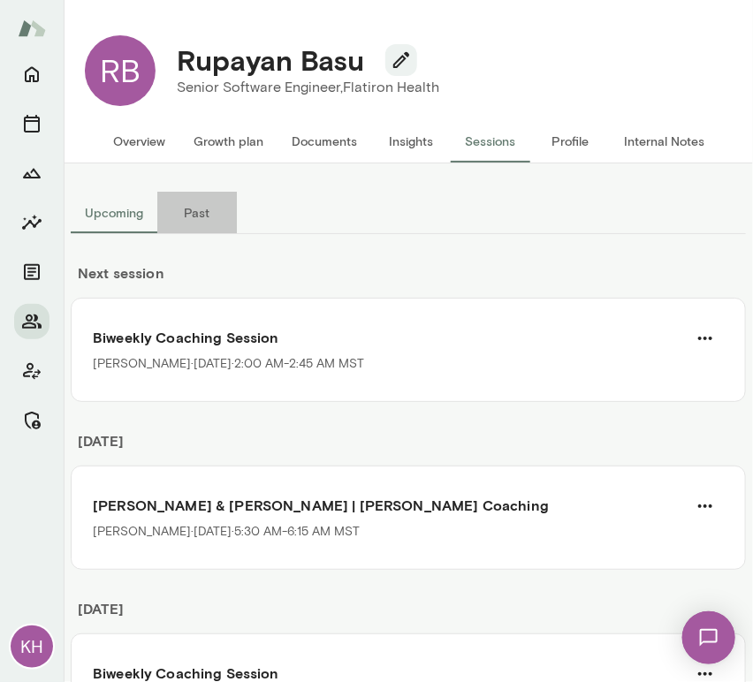
click at [201, 198] on button "Past" at bounding box center [197, 213] width 80 height 42
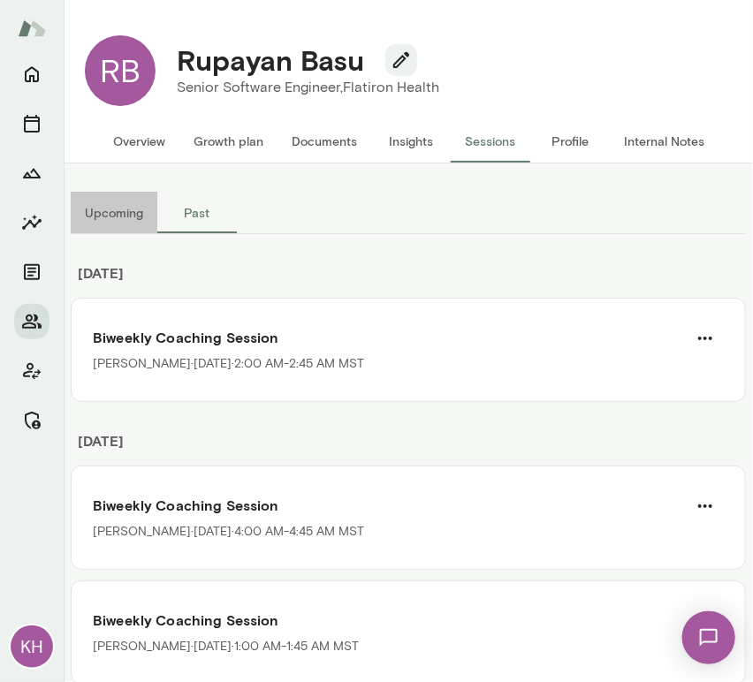
click at [120, 217] on button "Upcoming" at bounding box center [114, 213] width 87 height 42
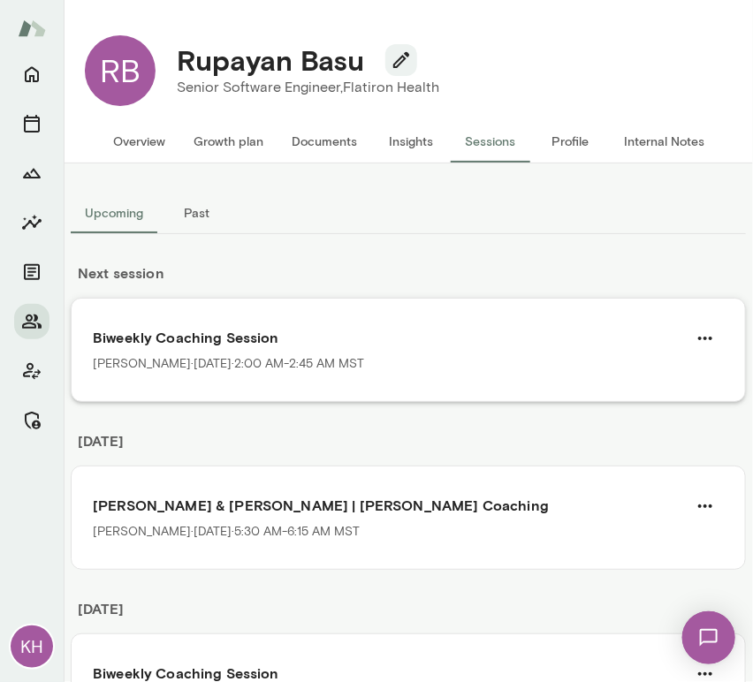
scroll to position [74, 0]
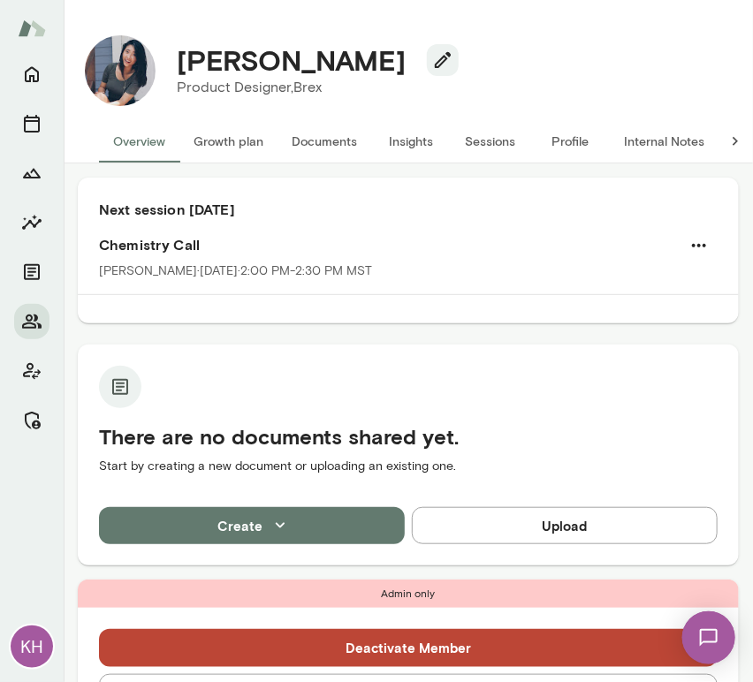
click at [481, 141] on button "Sessions" at bounding box center [491, 141] width 80 height 42
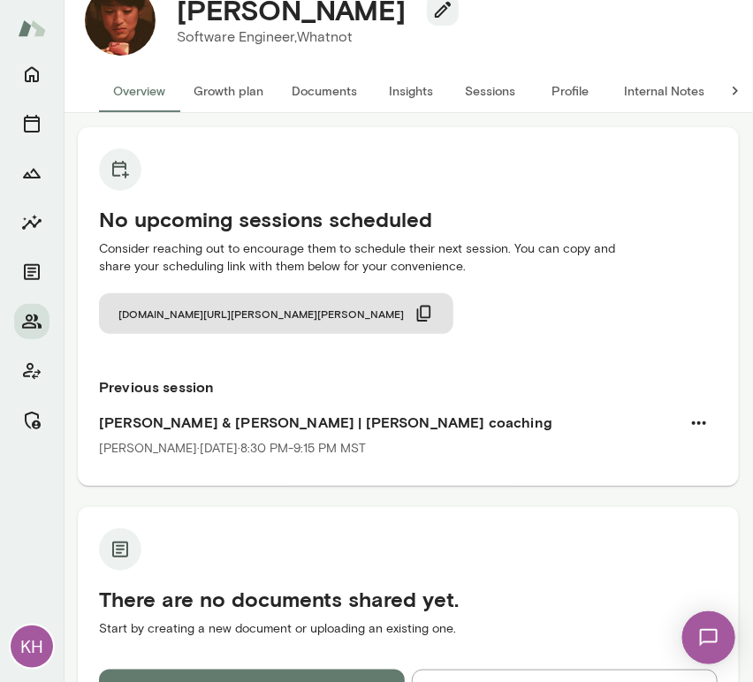
scroll to position [51, 0]
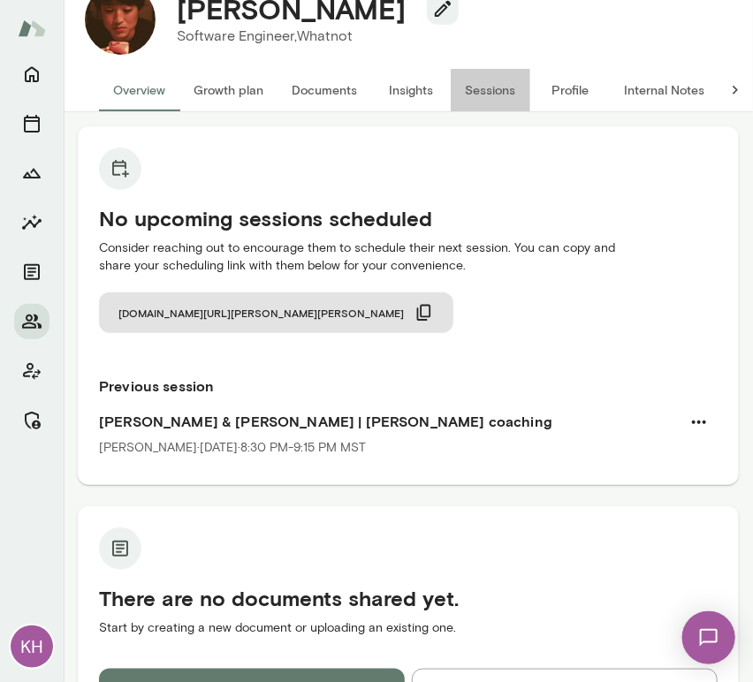
click at [491, 93] on button "Sessions" at bounding box center [491, 90] width 80 height 42
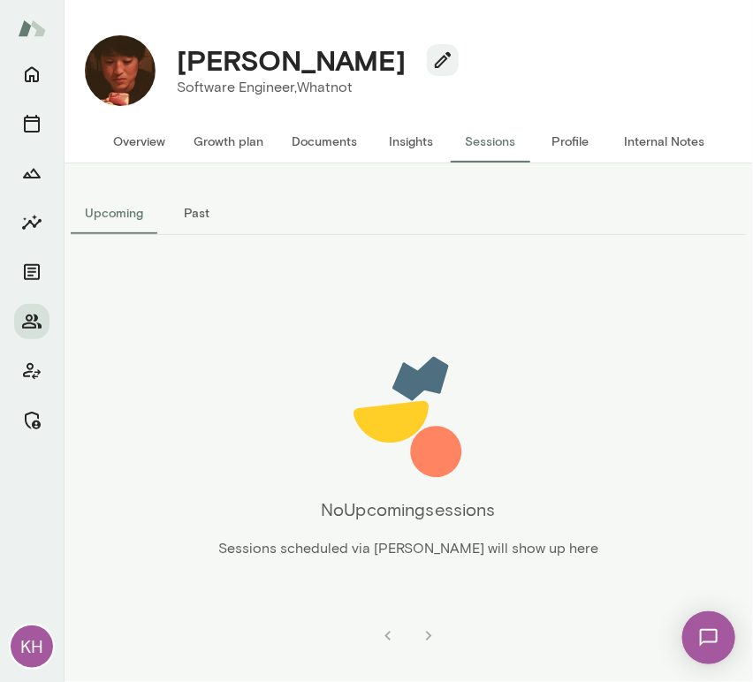
click at [153, 136] on button "Overview" at bounding box center [139, 141] width 80 height 42
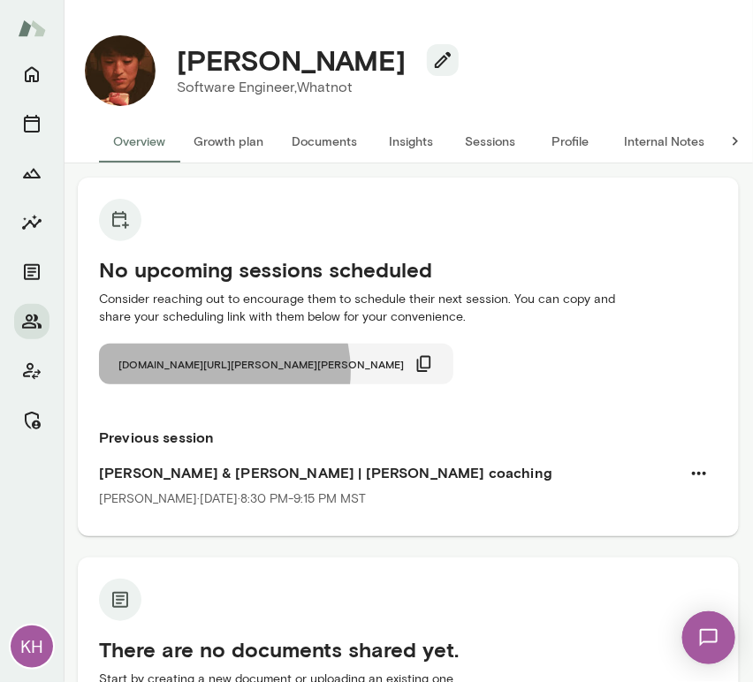
click at [417, 371] on icon "button" at bounding box center [424, 364] width 14 height 16
